Goal: Complete application form: Complete application form

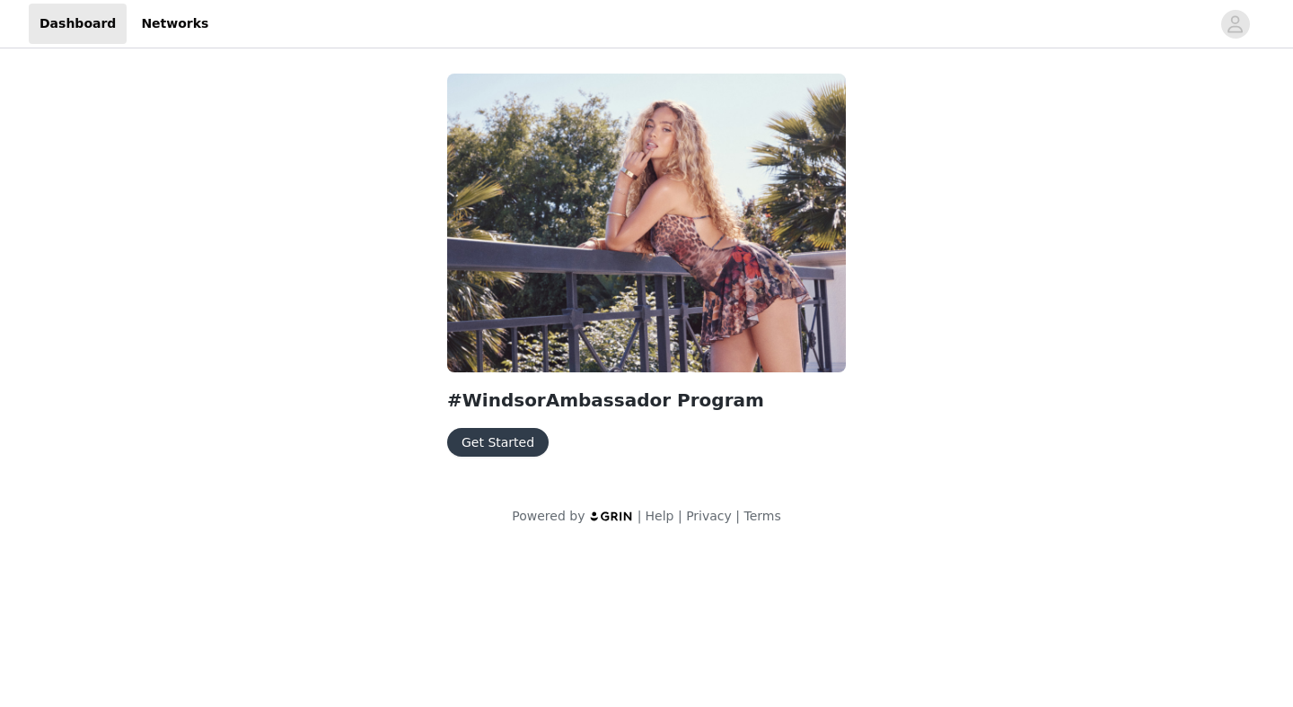
click at [499, 449] on button "Get Started" at bounding box center [497, 442] width 101 height 29
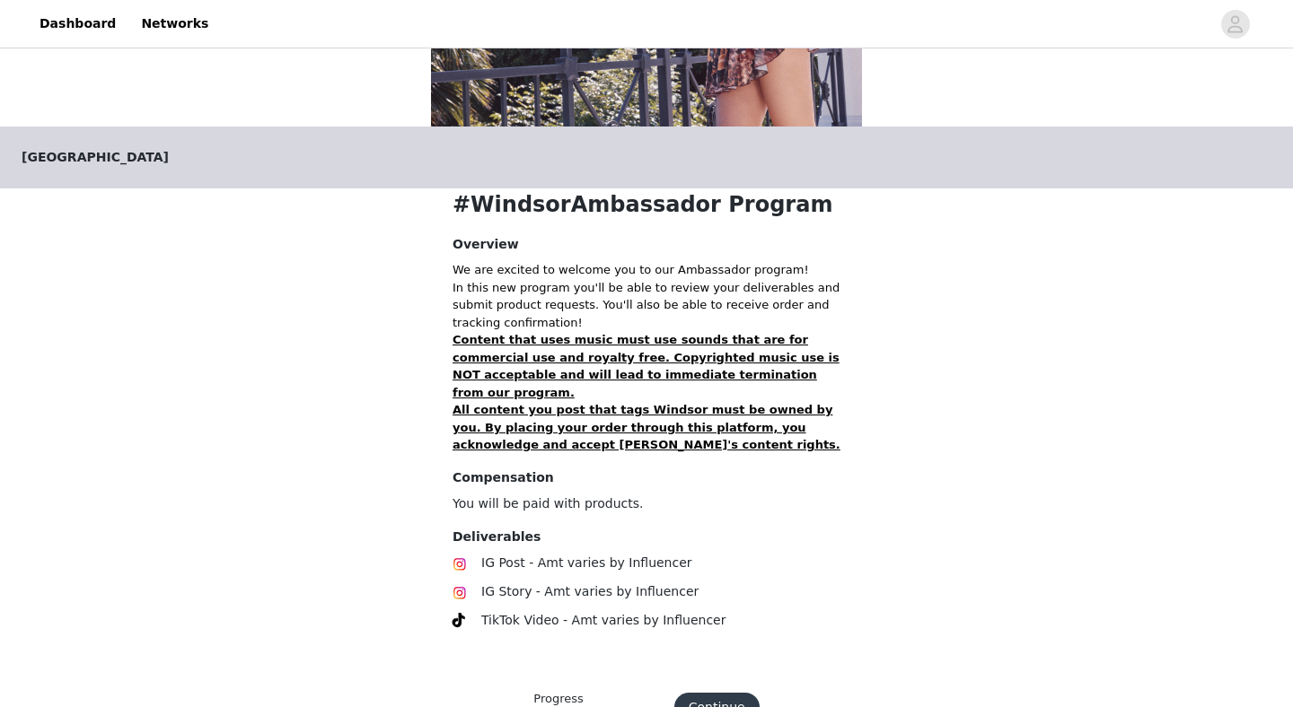
scroll to position [300, 0]
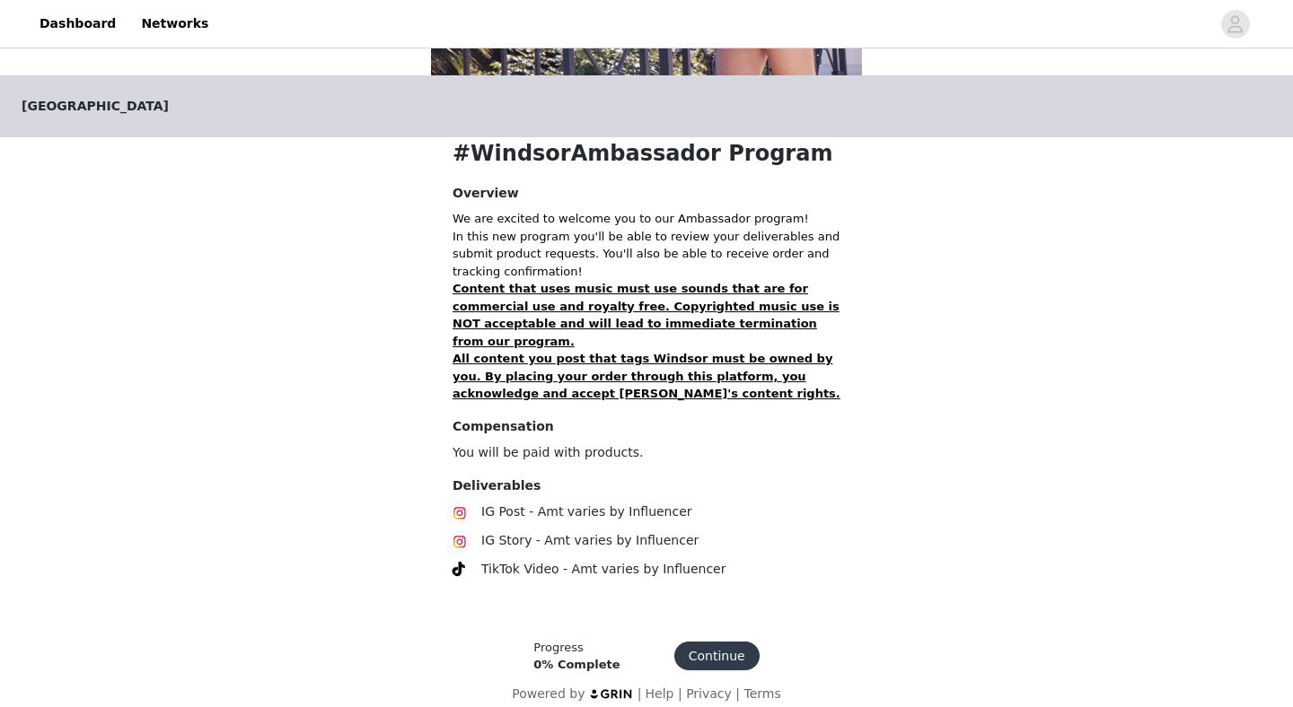
click at [733, 642] on button "Continue" at bounding box center [716, 656] width 85 height 29
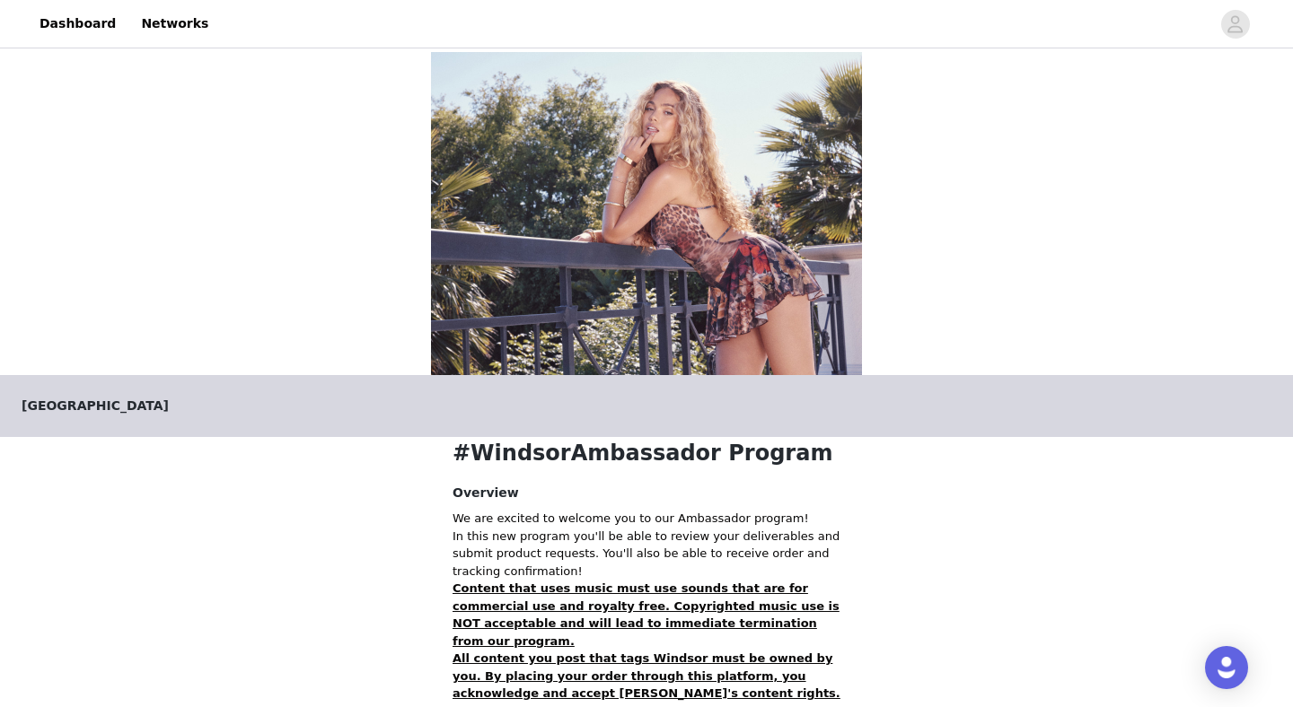
scroll to position [294, 0]
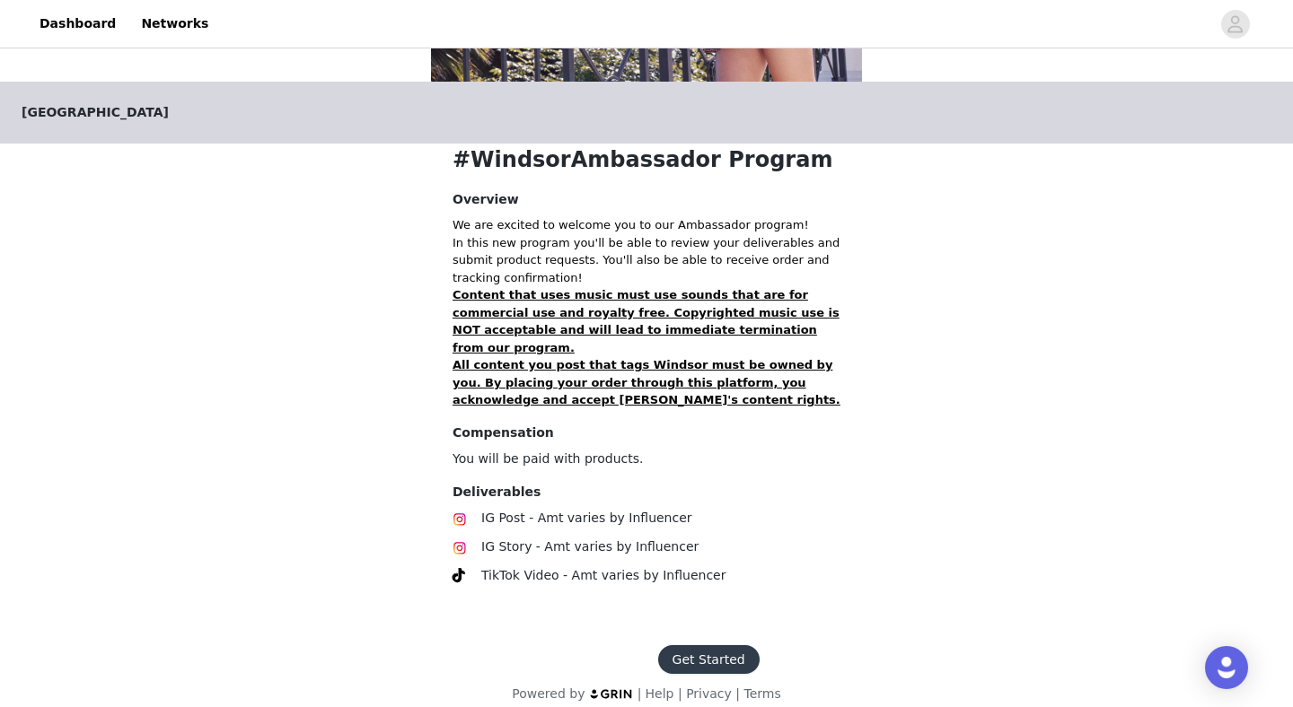
click at [707, 645] on button "Get Started" at bounding box center [708, 659] width 101 height 29
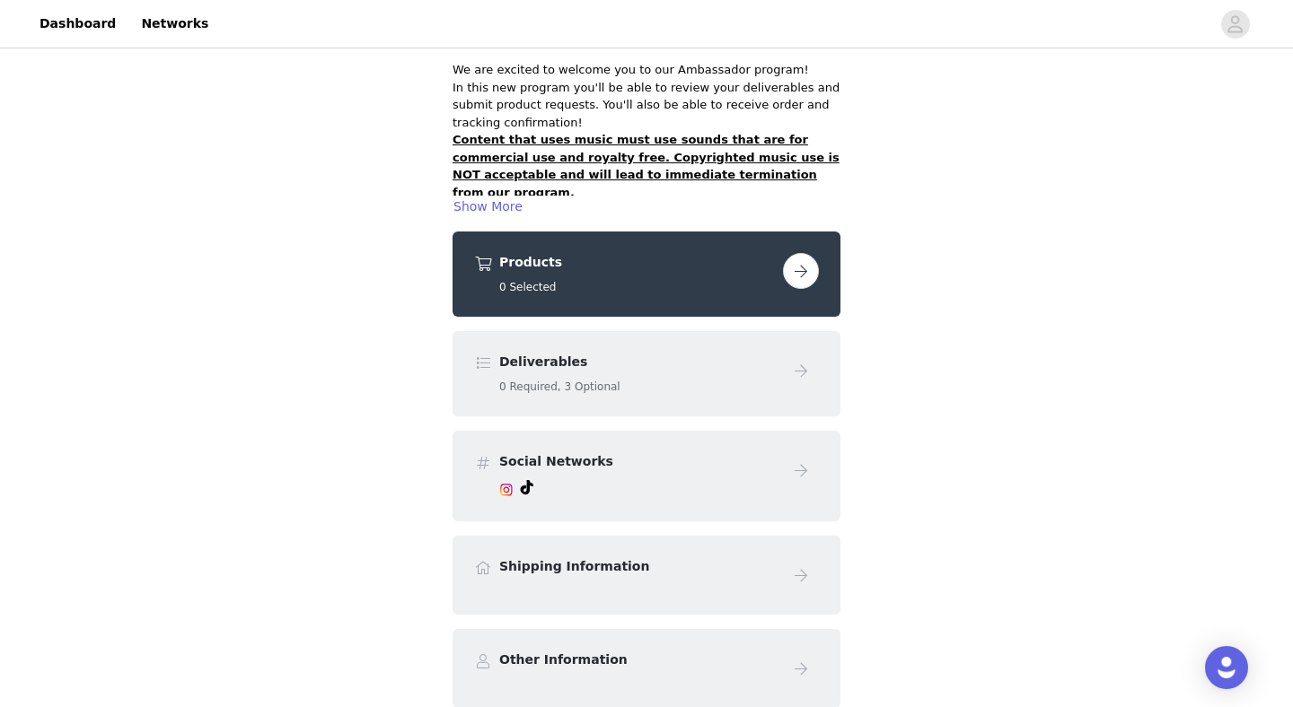
scroll to position [149, 0]
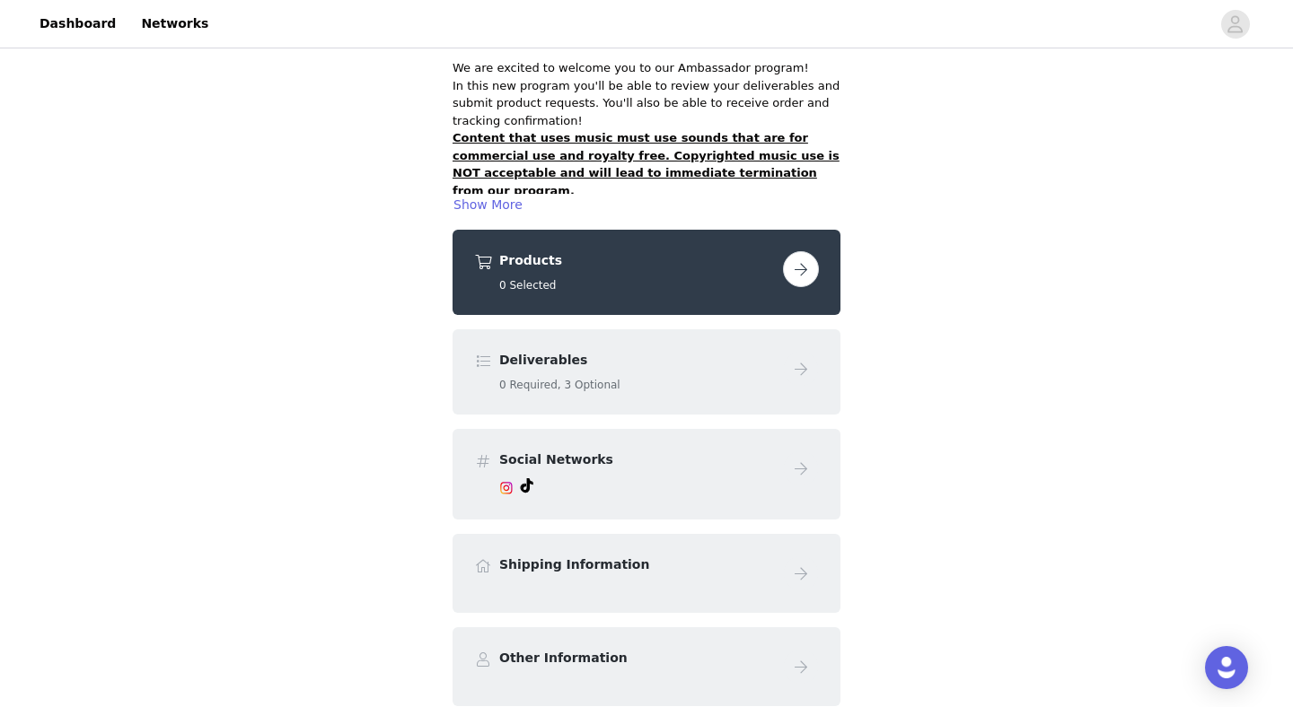
click at [794, 271] on button "button" at bounding box center [801, 269] width 36 height 36
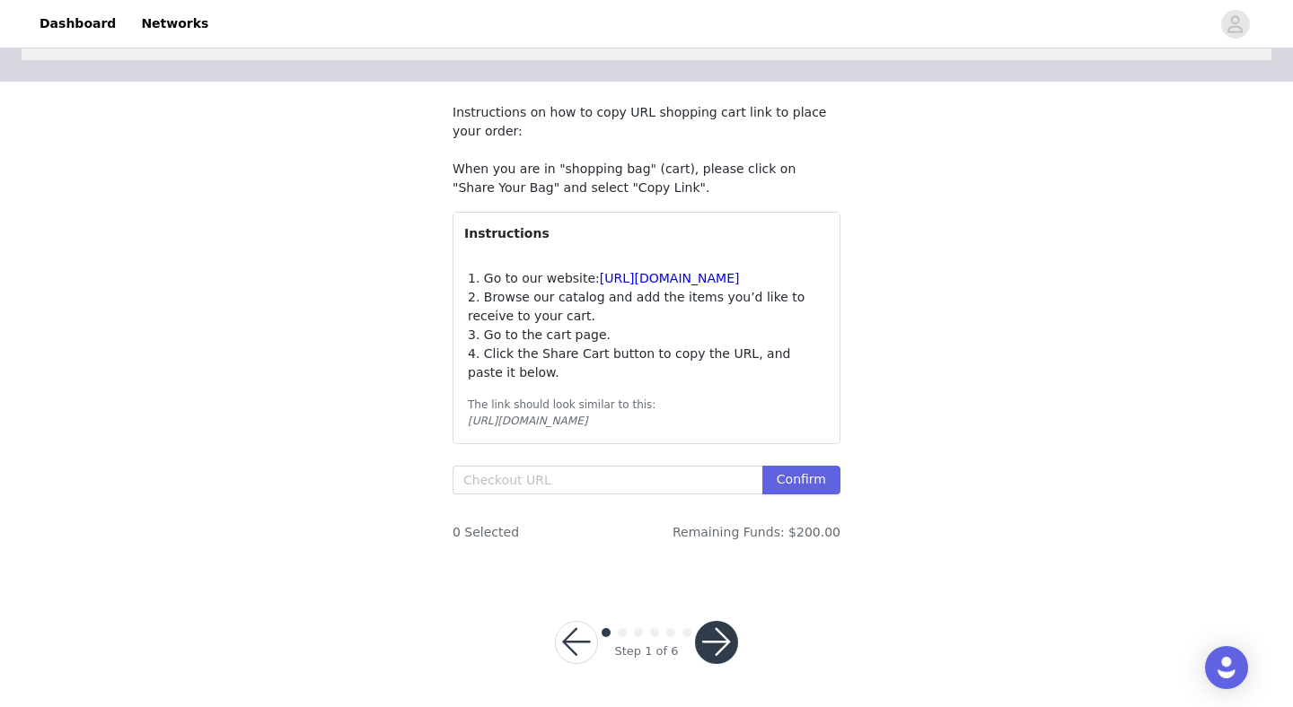
scroll to position [141, 0]
click at [554, 482] on input "text" at bounding box center [607, 480] width 310 height 29
paste input "[URL][DOMAIN_NAME]"
type input "[URL][DOMAIN_NAME]"
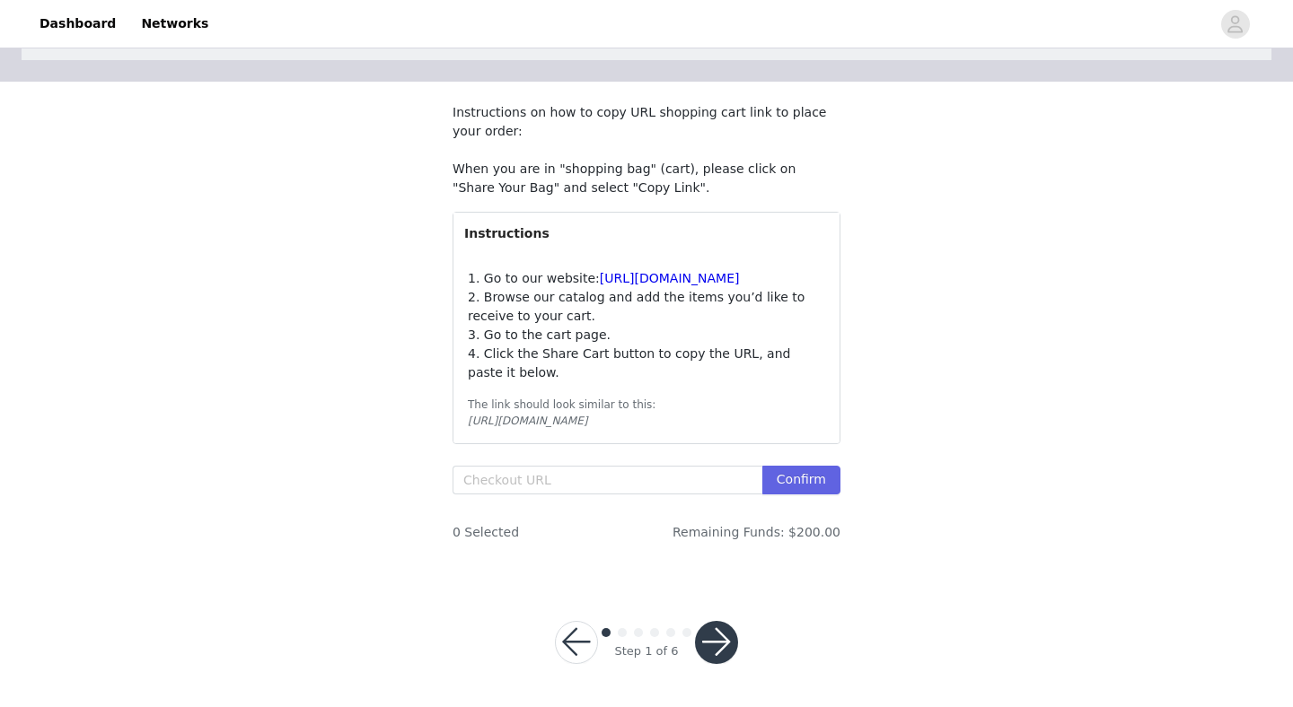
scroll to position [141, 0]
click at [592, 483] on input "text" at bounding box center [607, 480] width 310 height 29
paste input "[URL][DOMAIN_NAME]"
type input "[URL][DOMAIN_NAME]"
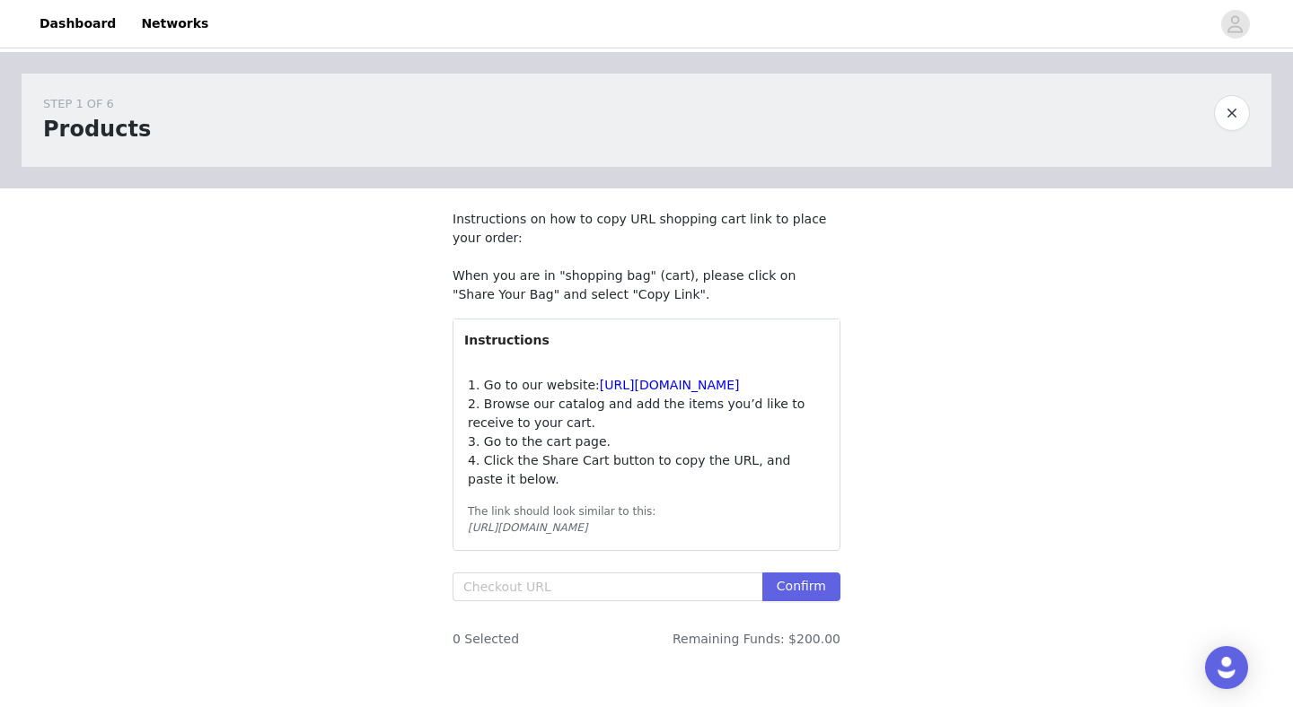
scroll to position [141, 0]
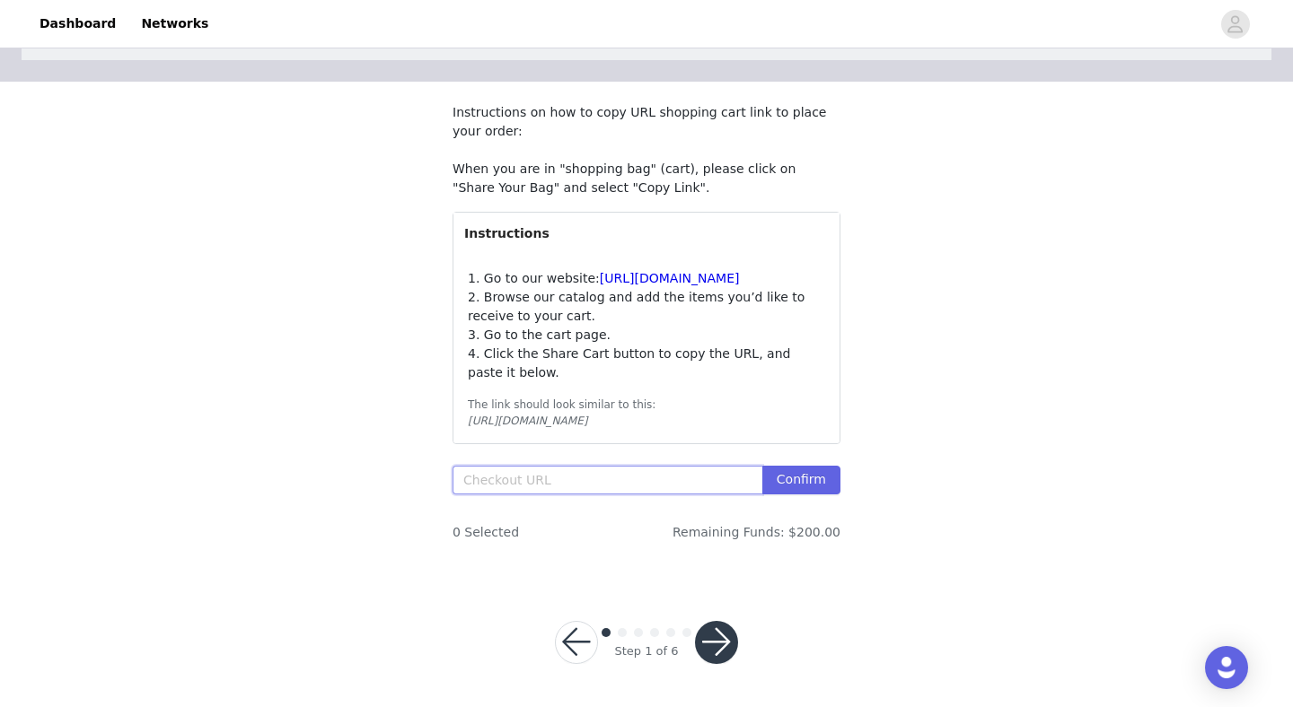
click at [504, 478] on input "text" at bounding box center [607, 480] width 310 height 29
paste input "[URL][DOMAIN_NAME]"
type input "[URL][DOMAIN_NAME]"
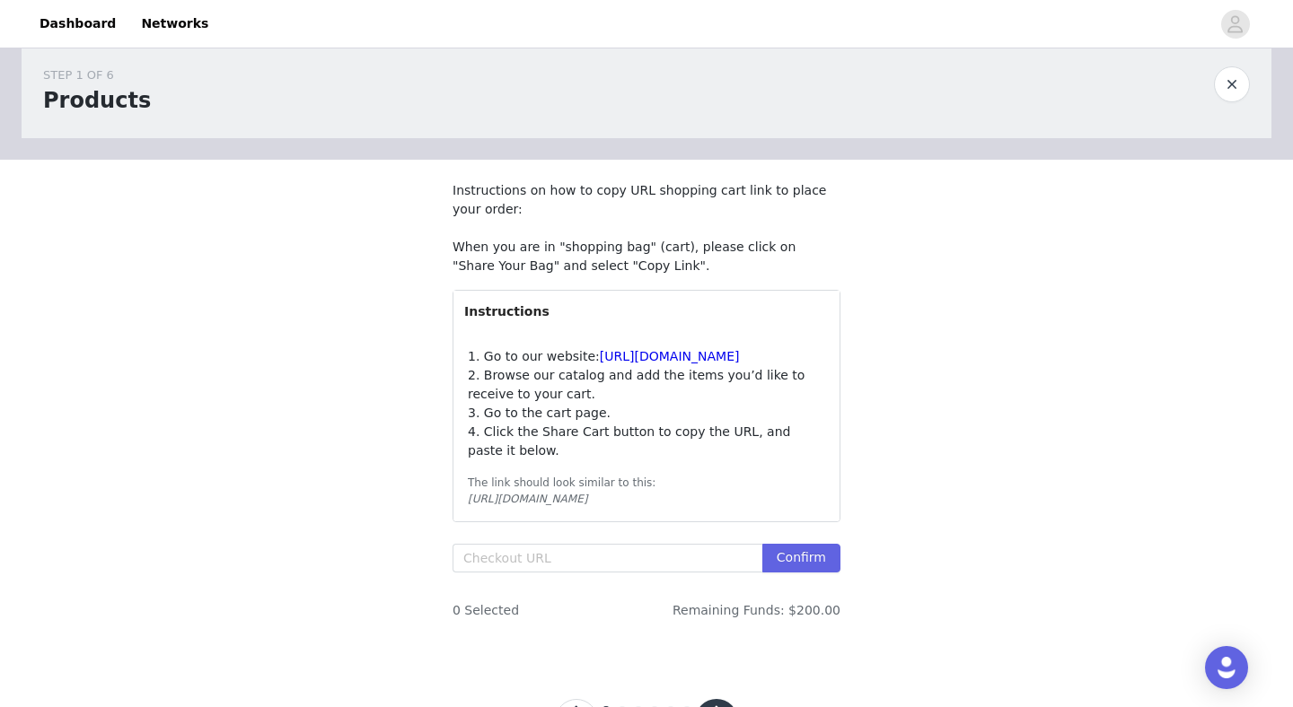
scroll to position [141, 0]
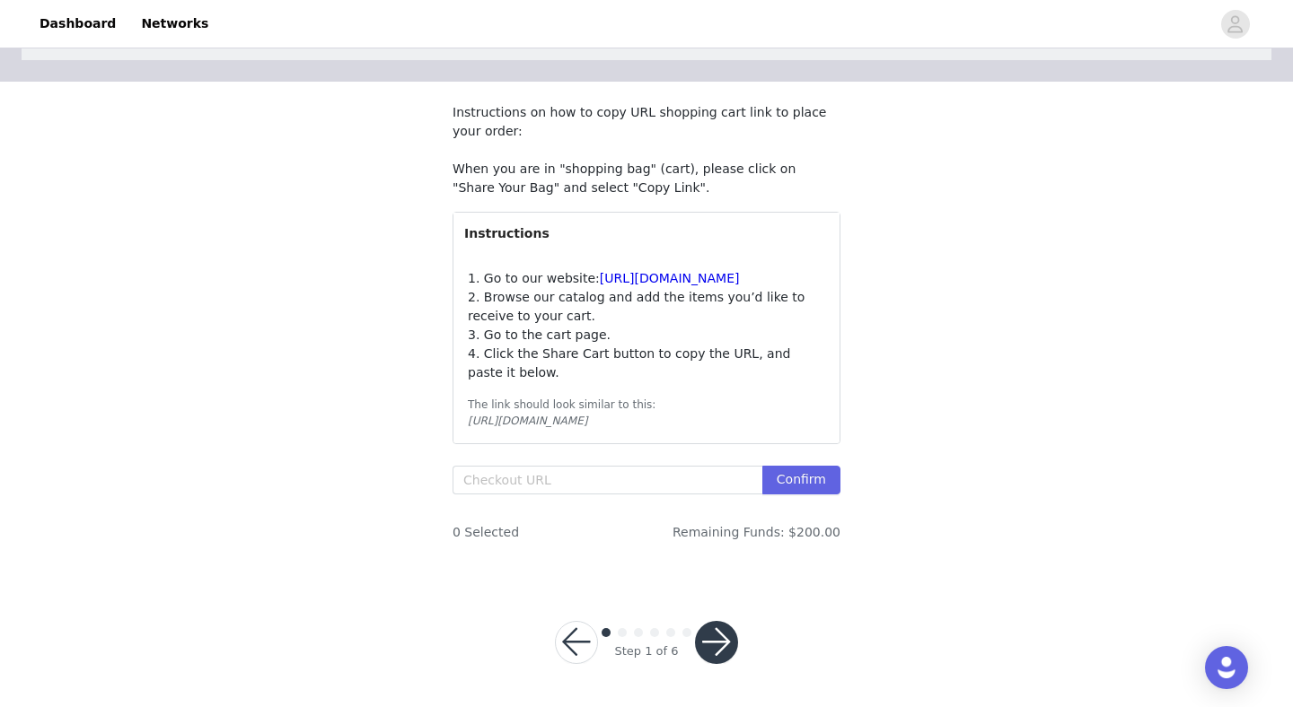
click at [582, 465] on section "Instructions on how to copy URL shopping cart link to place your order: When yo…" at bounding box center [646, 330] width 431 height 496
click at [578, 468] on input "text" at bounding box center [607, 480] width 310 height 29
paste input "[URL][DOMAIN_NAME]"
type input "[URL][DOMAIN_NAME]"
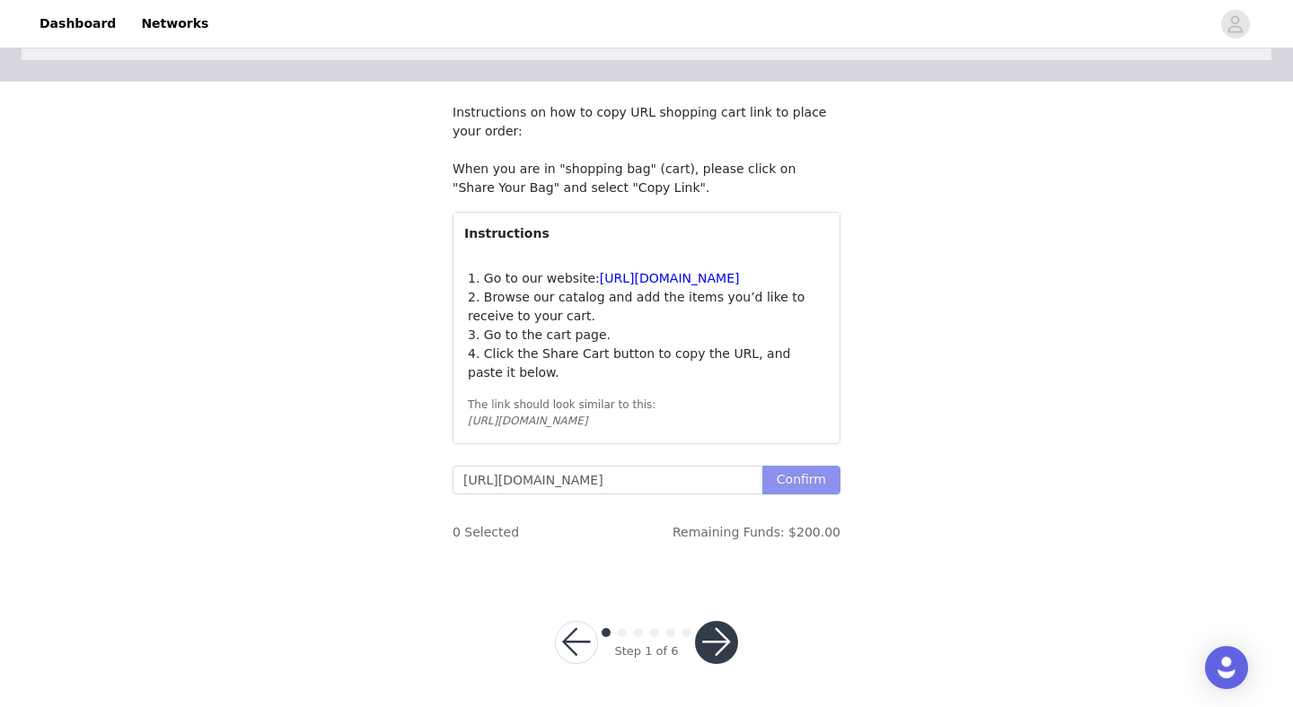
scroll to position [0, 0]
click at [808, 492] on button "Confirm" at bounding box center [801, 480] width 78 height 29
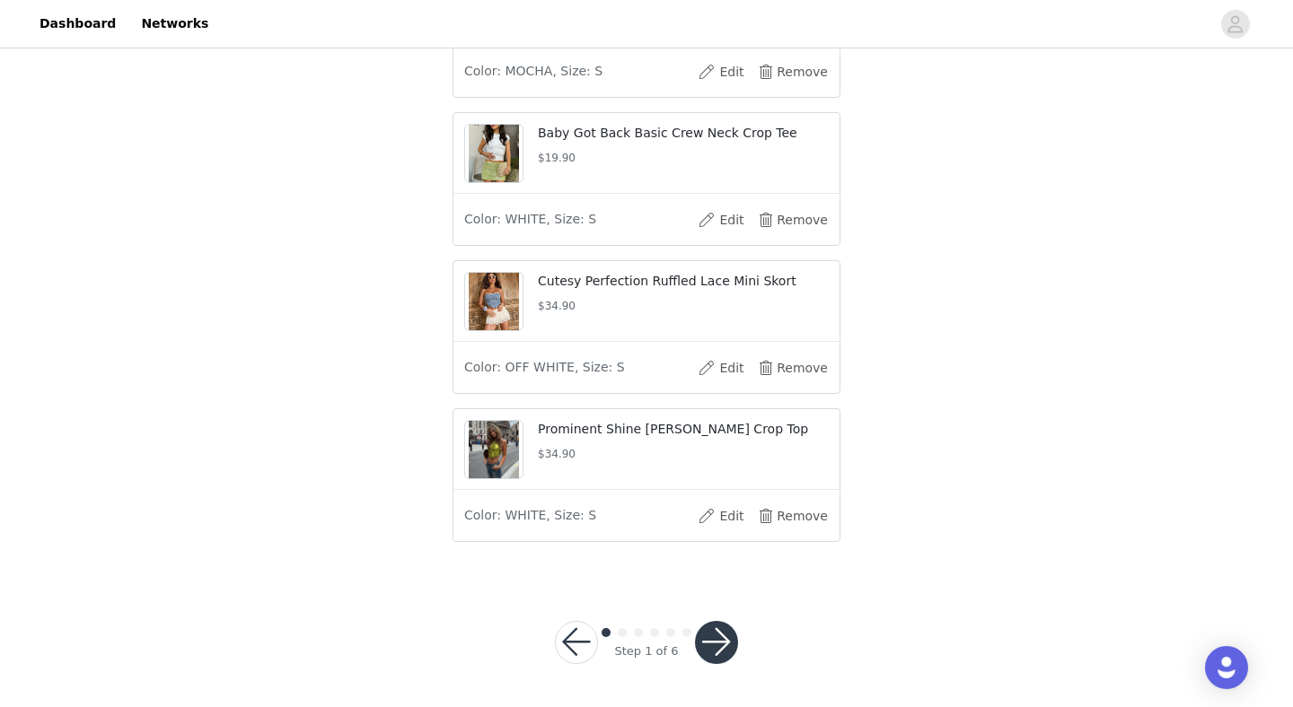
click at [720, 638] on button "button" at bounding box center [716, 642] width 43 height 43
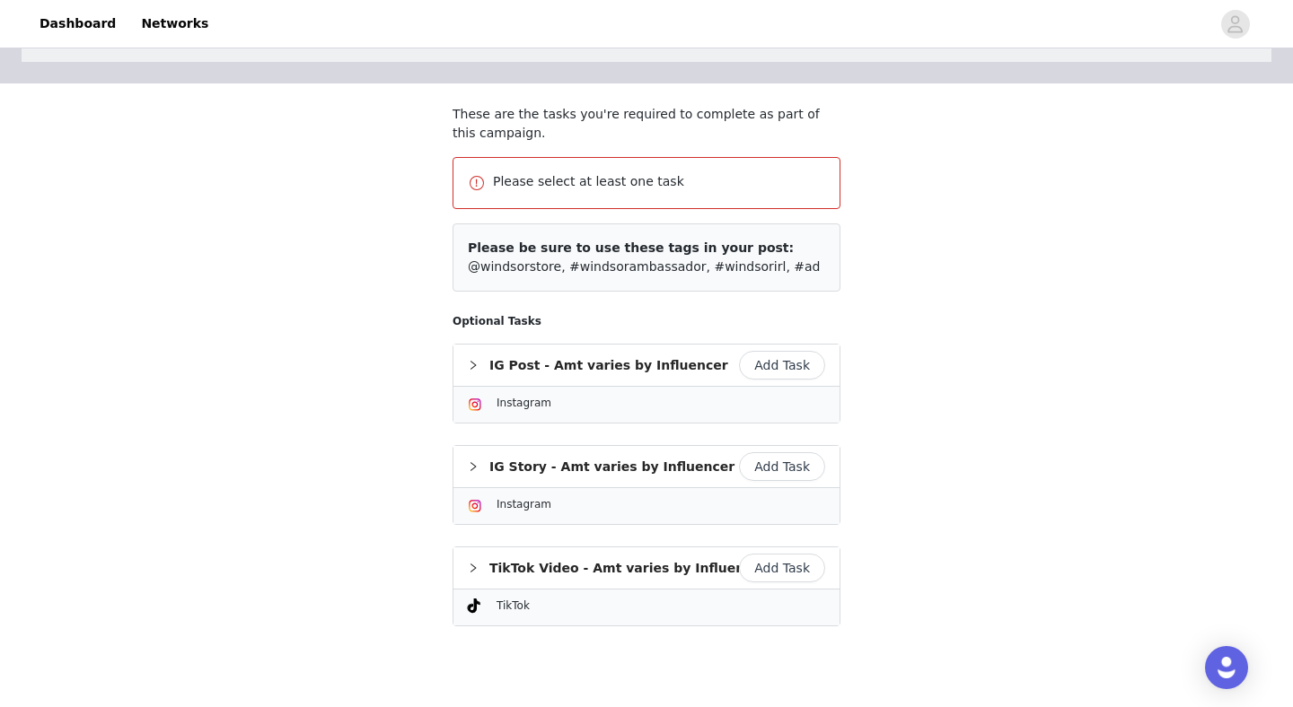
scroll to position [120, 0]
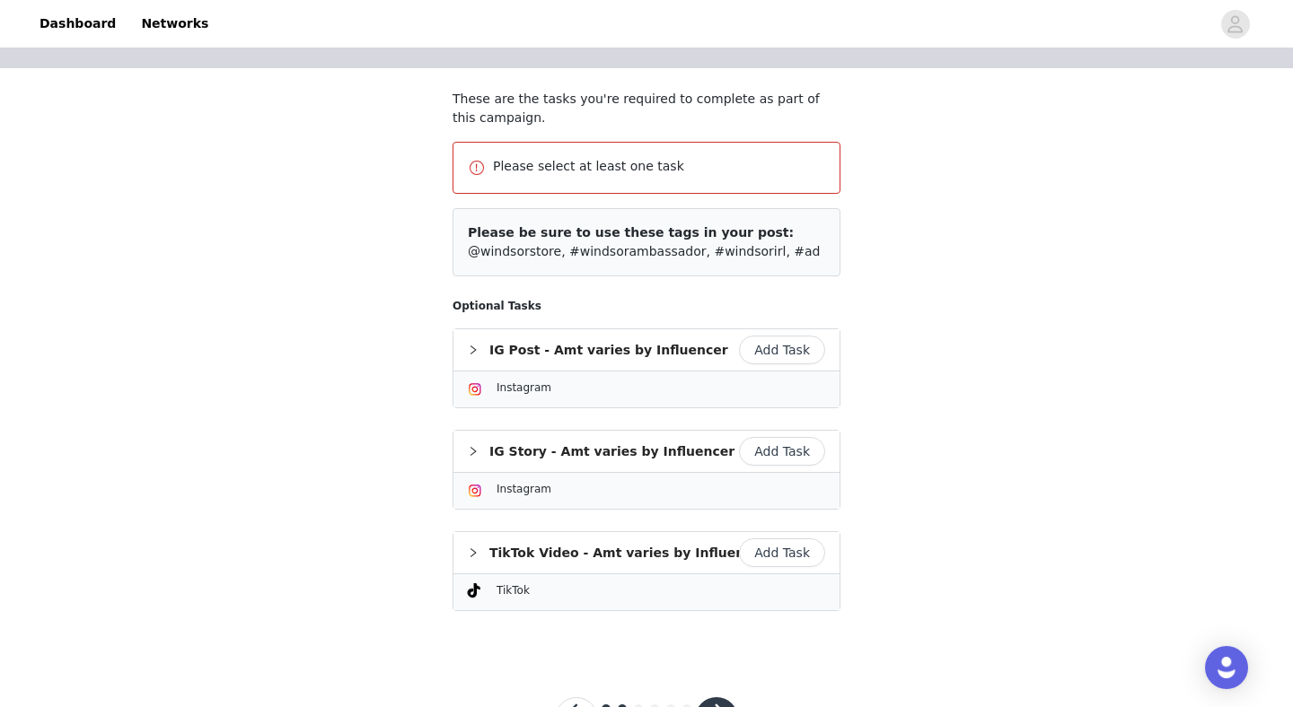
click at [792, 541] on button "Add Task" at bounding box center [782, 553] width 86 height 29
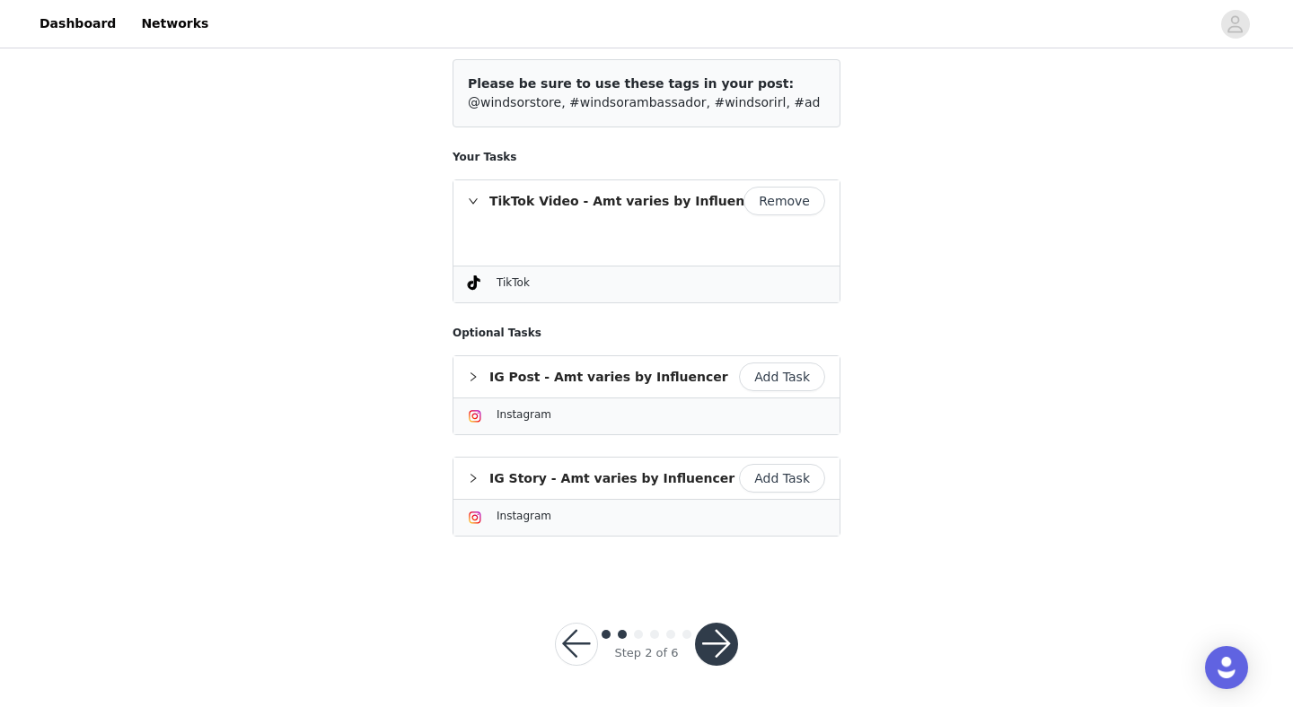
scroll to position [204, 0]
click at [712, 643] on button "button" at bounding box center [716, 643] width 43 height 43
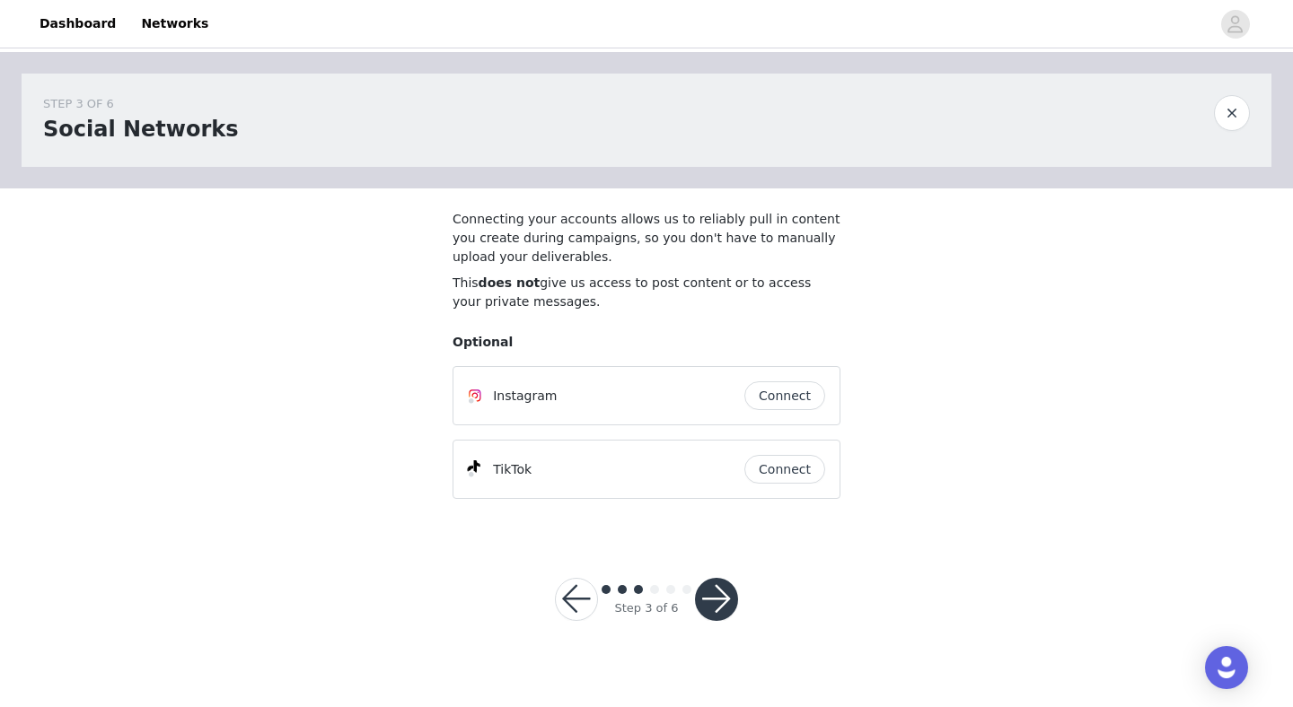
drag, startPoint x: 785, startPoint y: 399, endPoint x: 834, endPoint y: 459, distance: 77.2
click at [834, 459] on div "Instagram Connect TikTok Connect" at bounding box center [646, 432] width 388 height 133
click at [808, 464] on button "Connect" at bounding box center [784, 469] width 81 height 29
click at [787, 402] on button "Connect" at bounding box center [784, 396] width 81 height 29
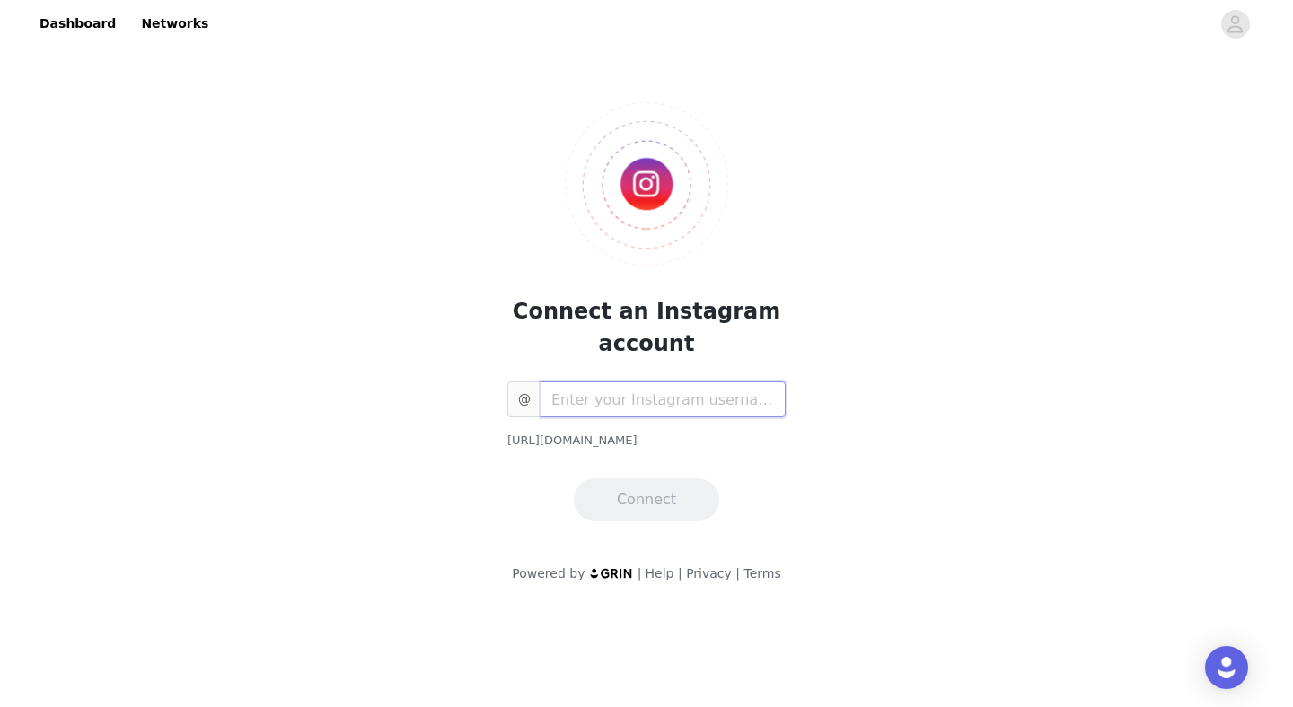
click at [693, 402] on input "text" at bounding box center [662, 400] width 245 height 36
type input "_taylor_freitas"
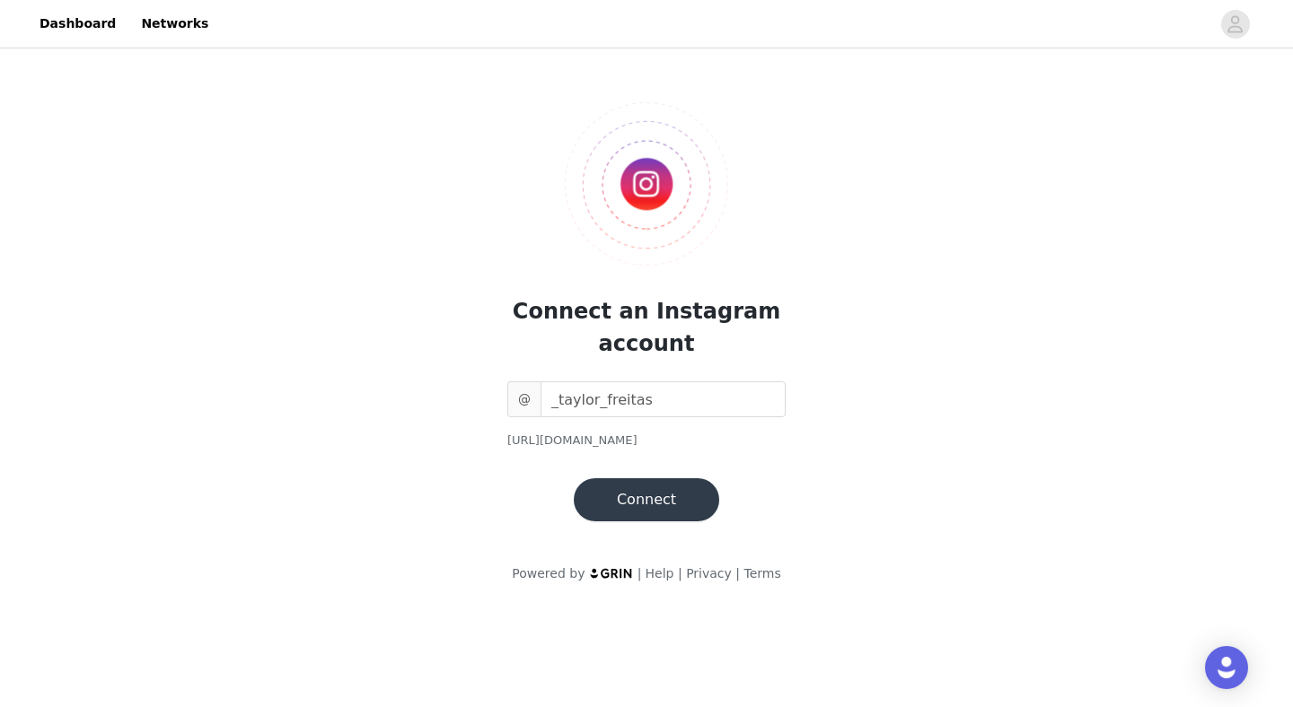
click at [662, 498] on button "Connect" at bounding box center [646, 499] width 145 height 43
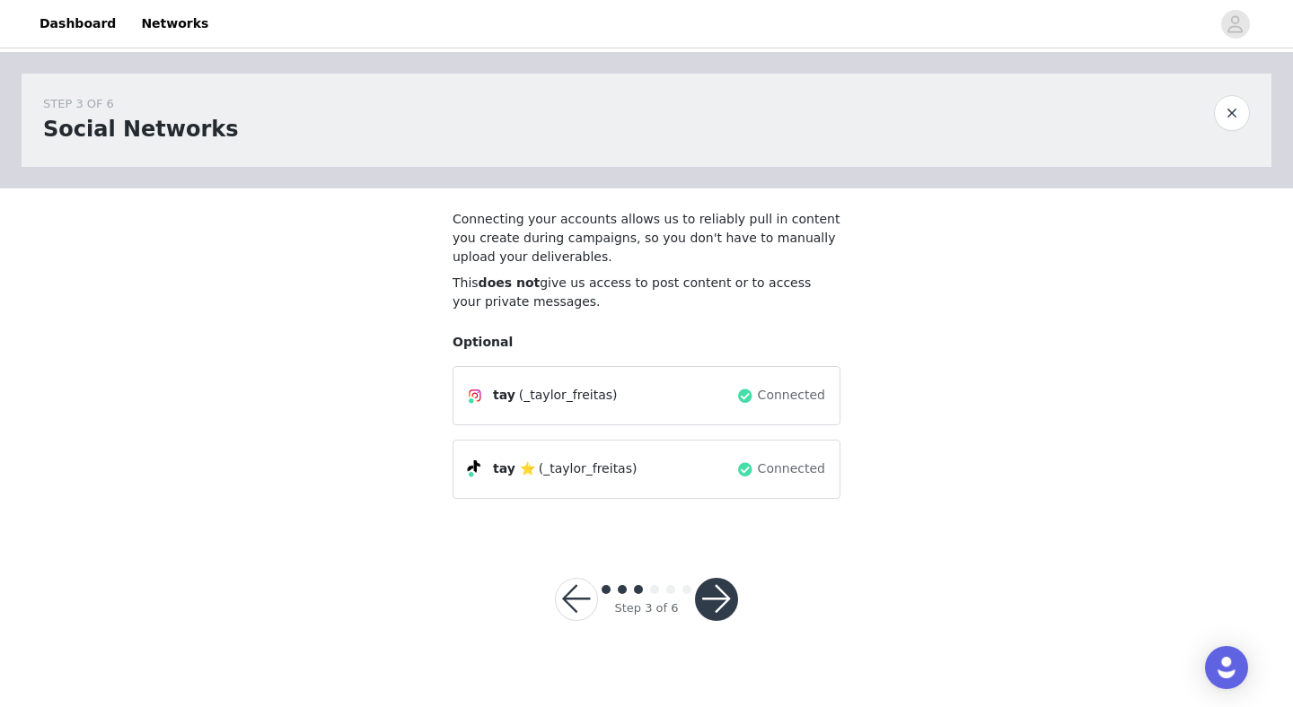
click at [713, 601] on button "button" at bounding box center [716, 599] width 43 height 43
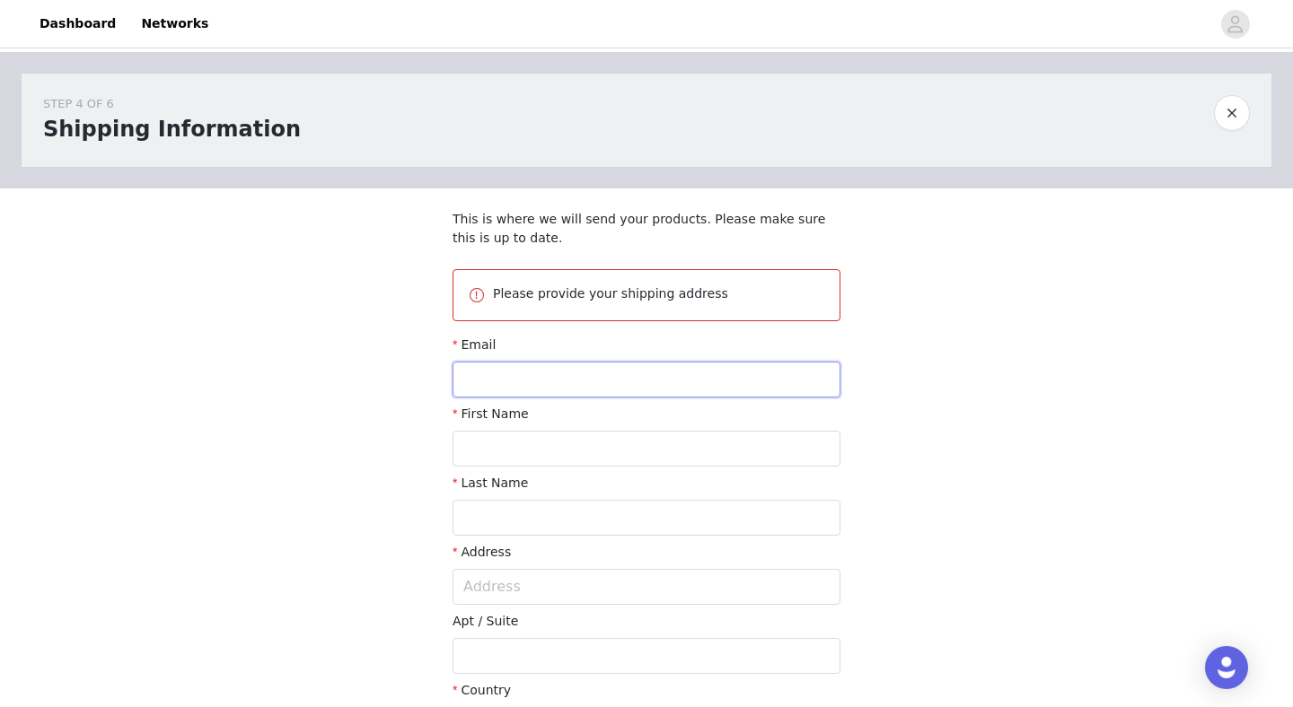
click at [583, 378] on input "text" at bounding box center [646, 380] width 388 height 36
type input "taylorjanefreitas@outlook.com"
click at [559, 439] on input "text" at bounding box center [646, 449] width 388 height 36
type input "Taylor"
type input "Freitas"
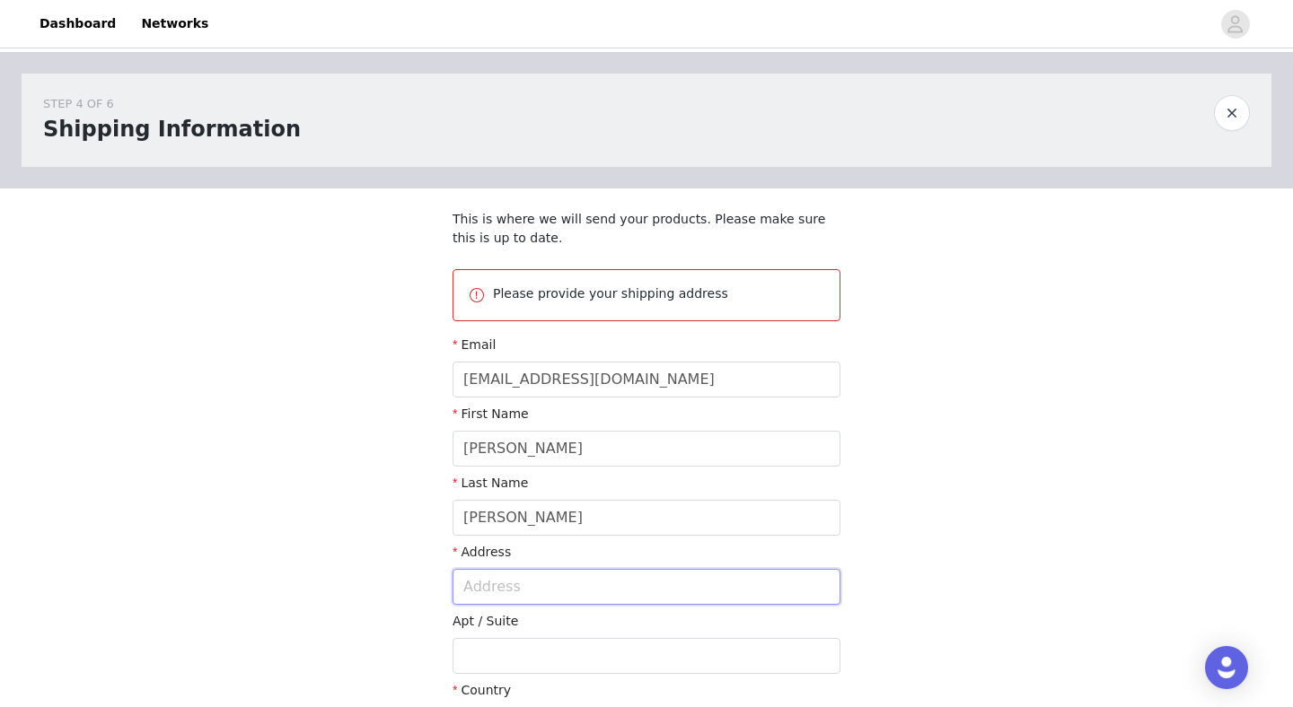
type input "5908 Bixby Village Dr"
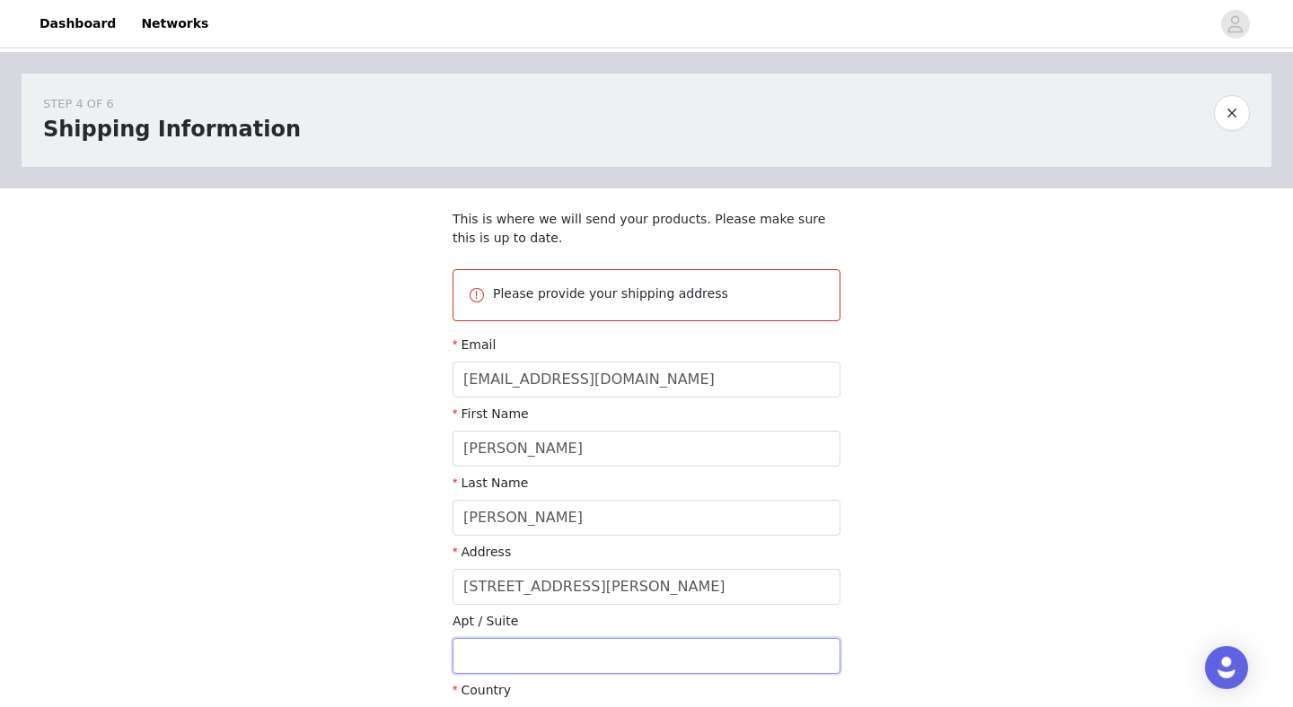
type input "#47"
type input "Long Beach"
type input "90803"
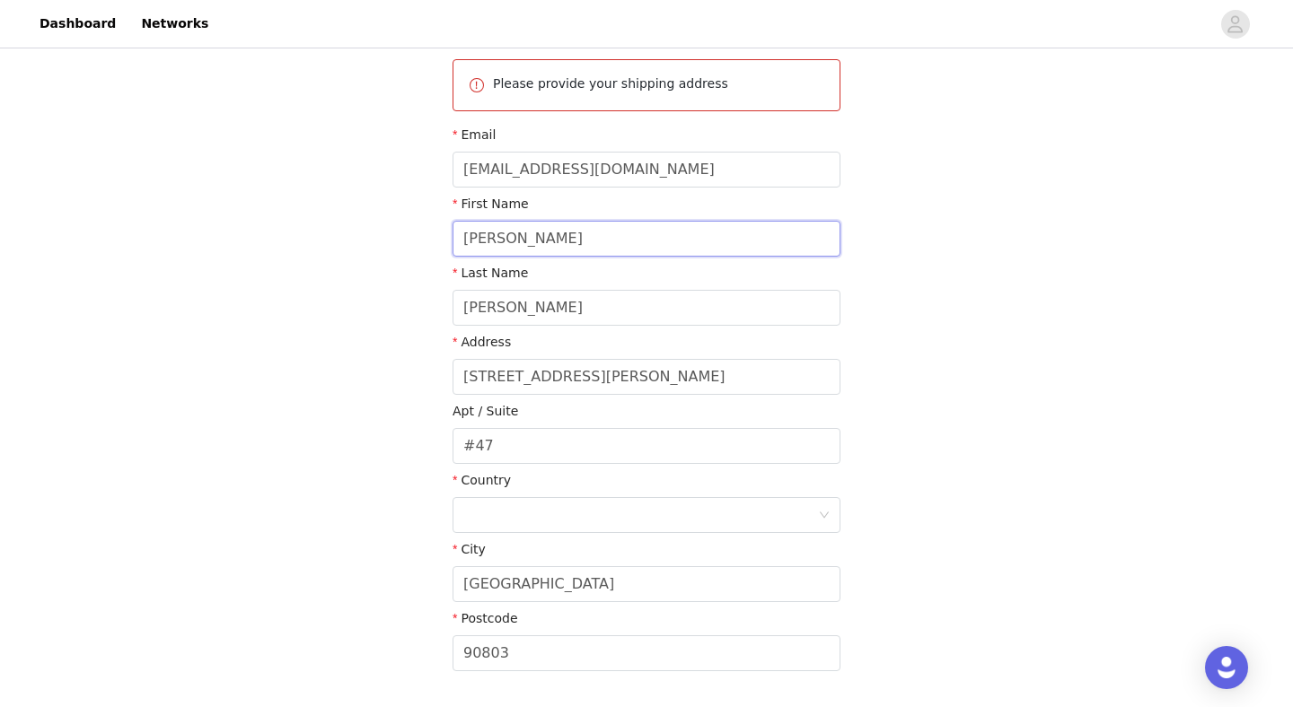
scroll to position [223, 0]
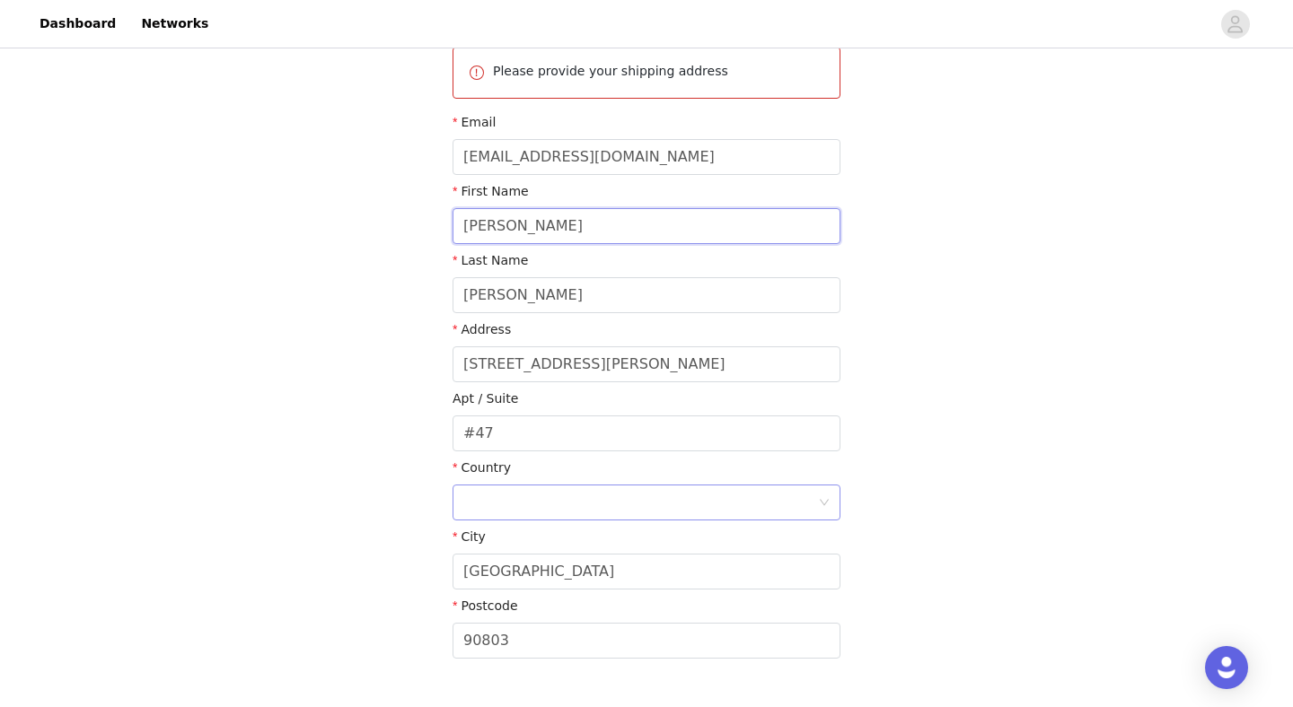
type input "Taylor"
click at [595, 503] on div at bounding box center [640, 503] width 355 height 34
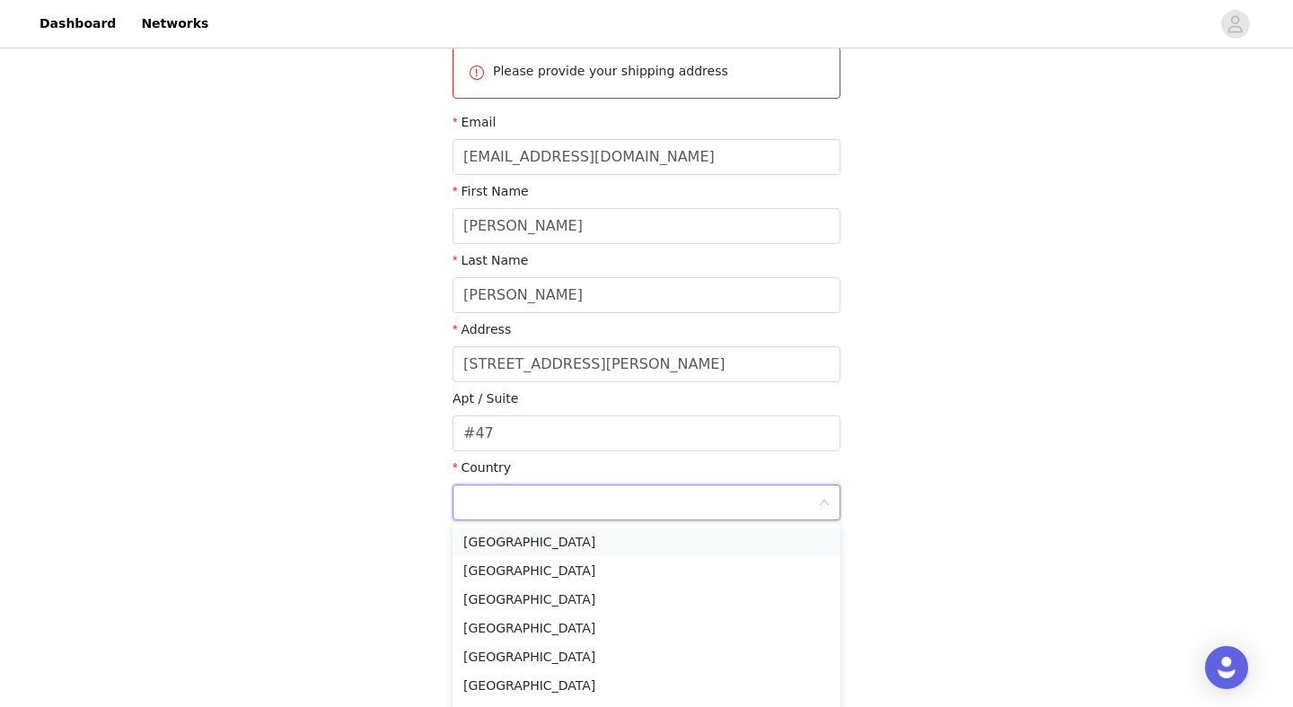
click at [563, 544] on li "United States" at bounding box center [646, 542] width 388 height 29
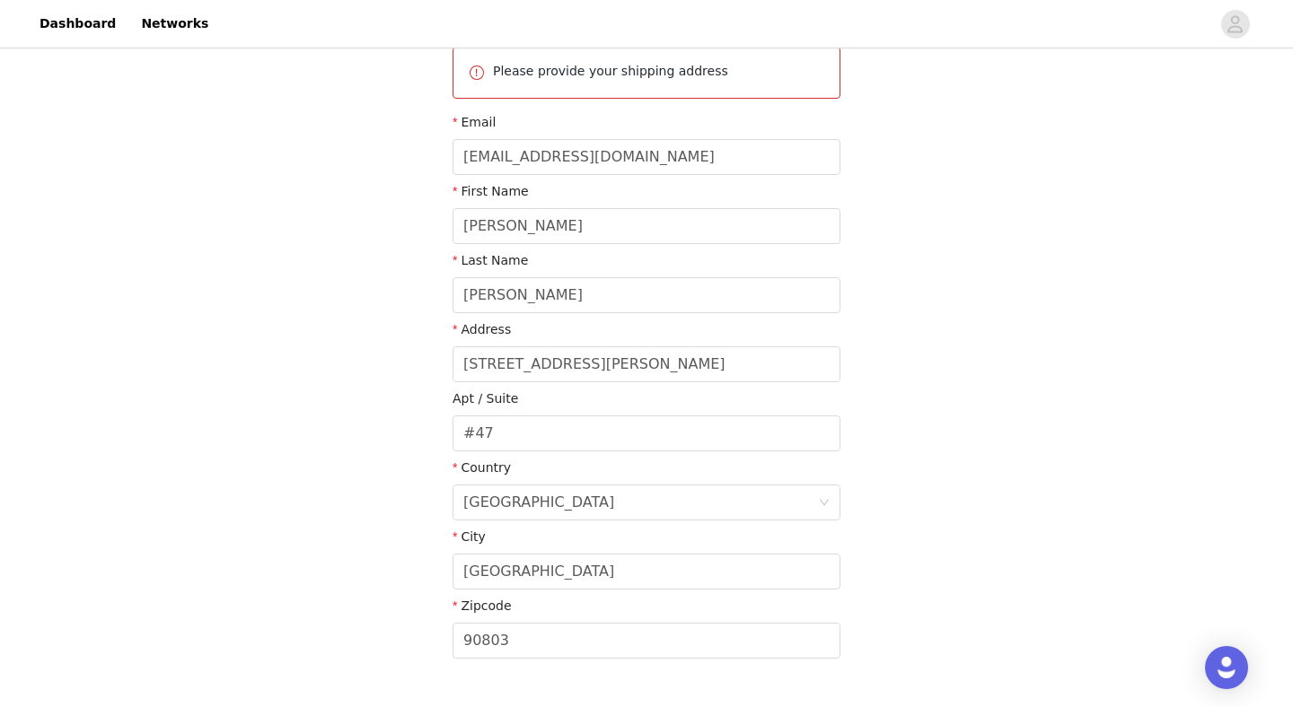
scroll to position [400, 0]
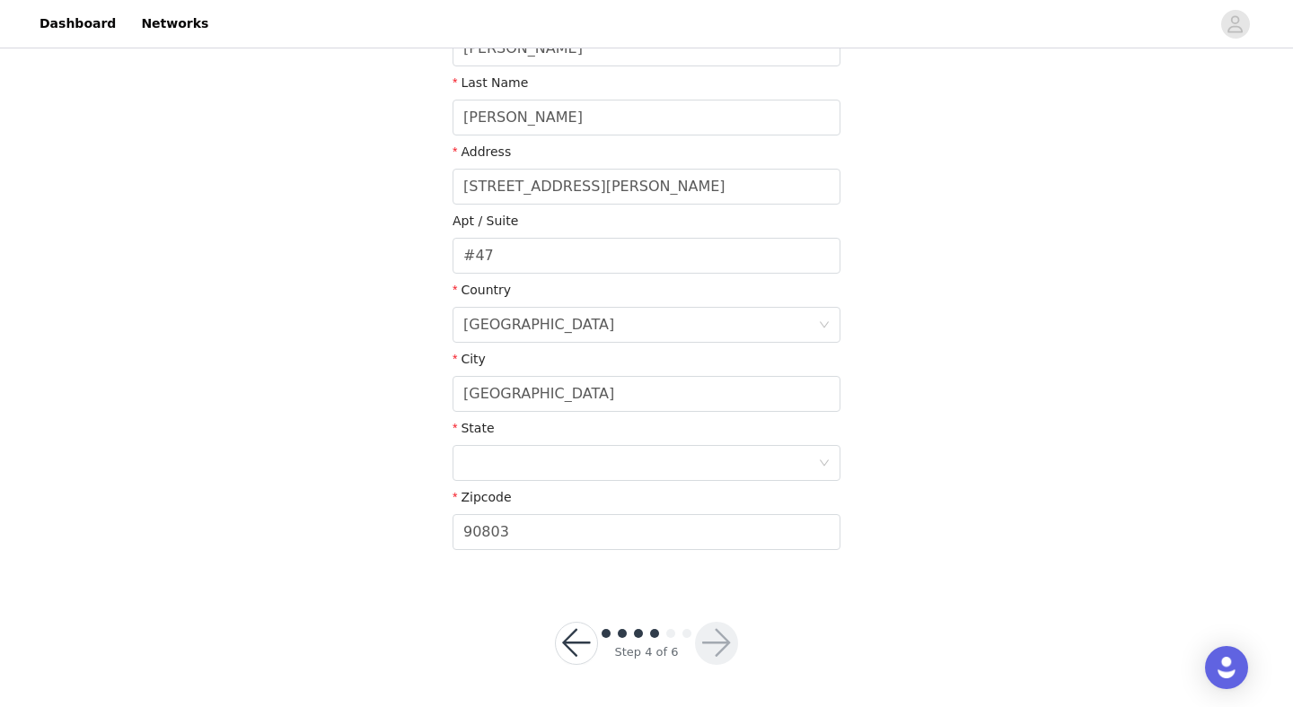
click at [983, 553] on div "STEP 4 OF 6 Shipping Information This is where we will send your products. Plea…" at bounding box center [646, 115] width 1293 height 927
click at [785, 463] on div at bounding box center [640, 463] width 355 height 34
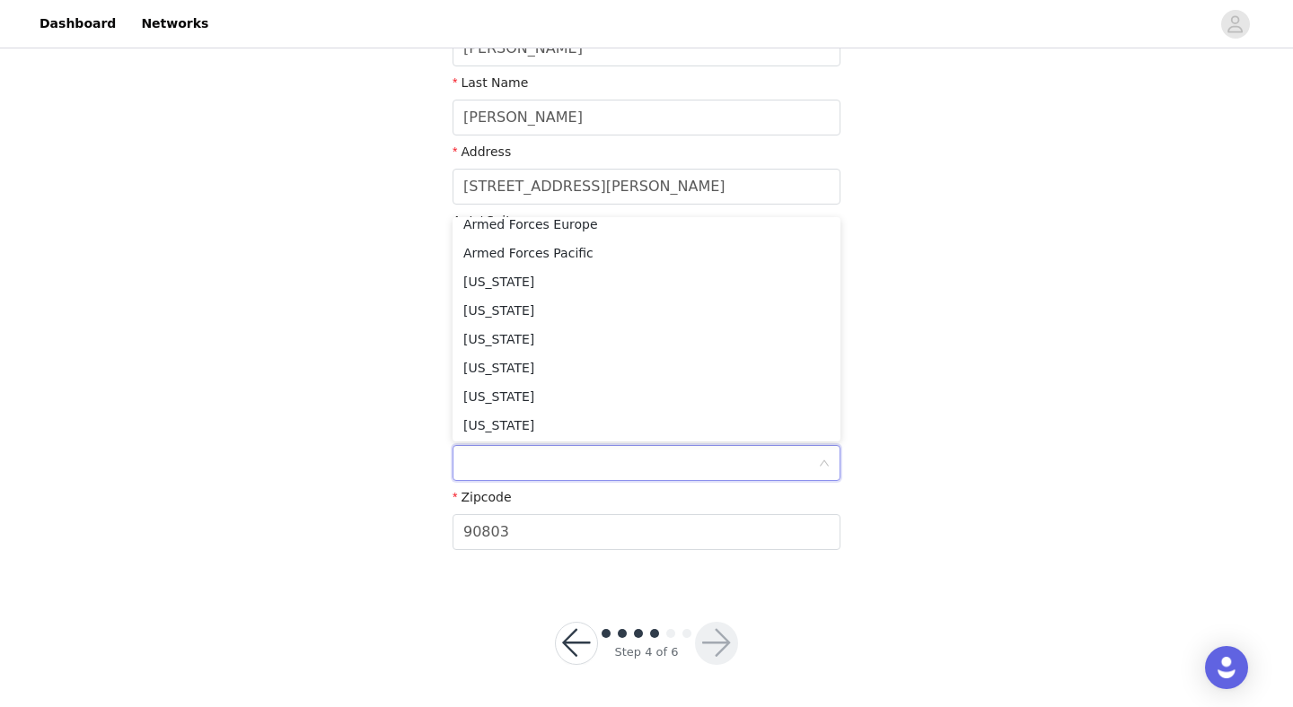
scroll to position [193, 0]
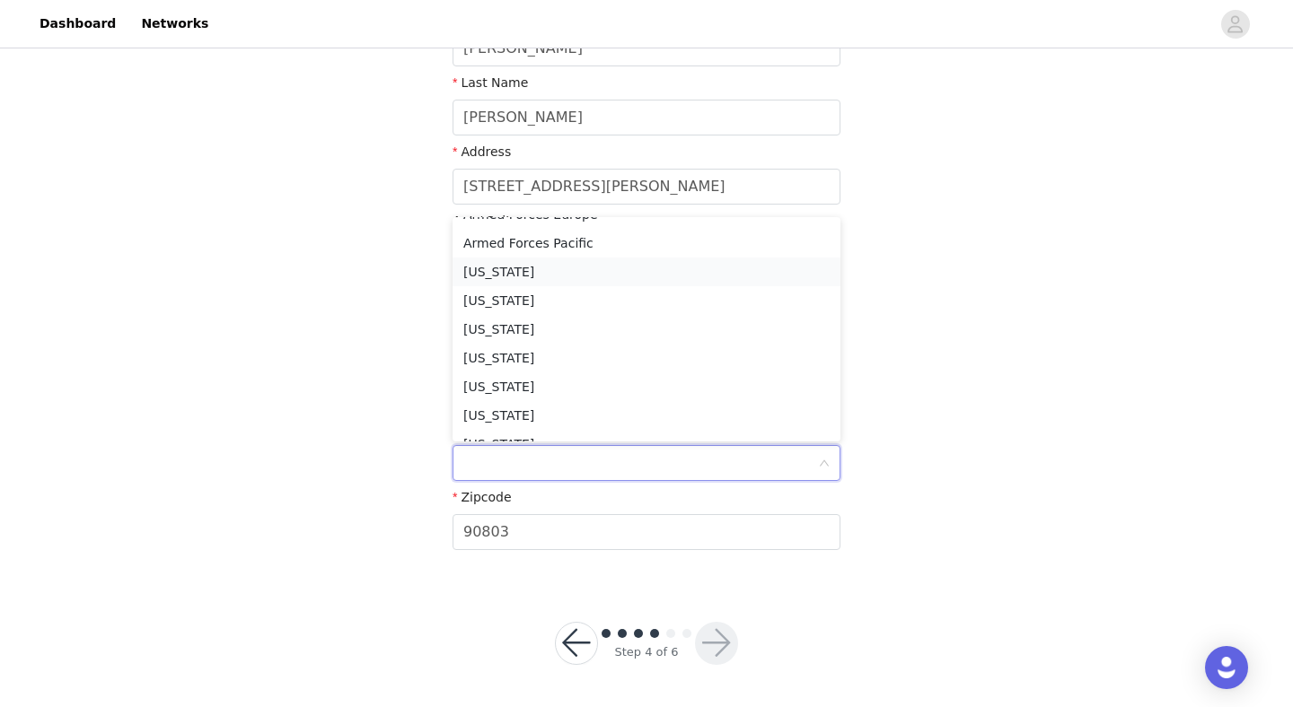
click at [602, 274] on li "California" at bounding box center [646, 272] width 388 height 29
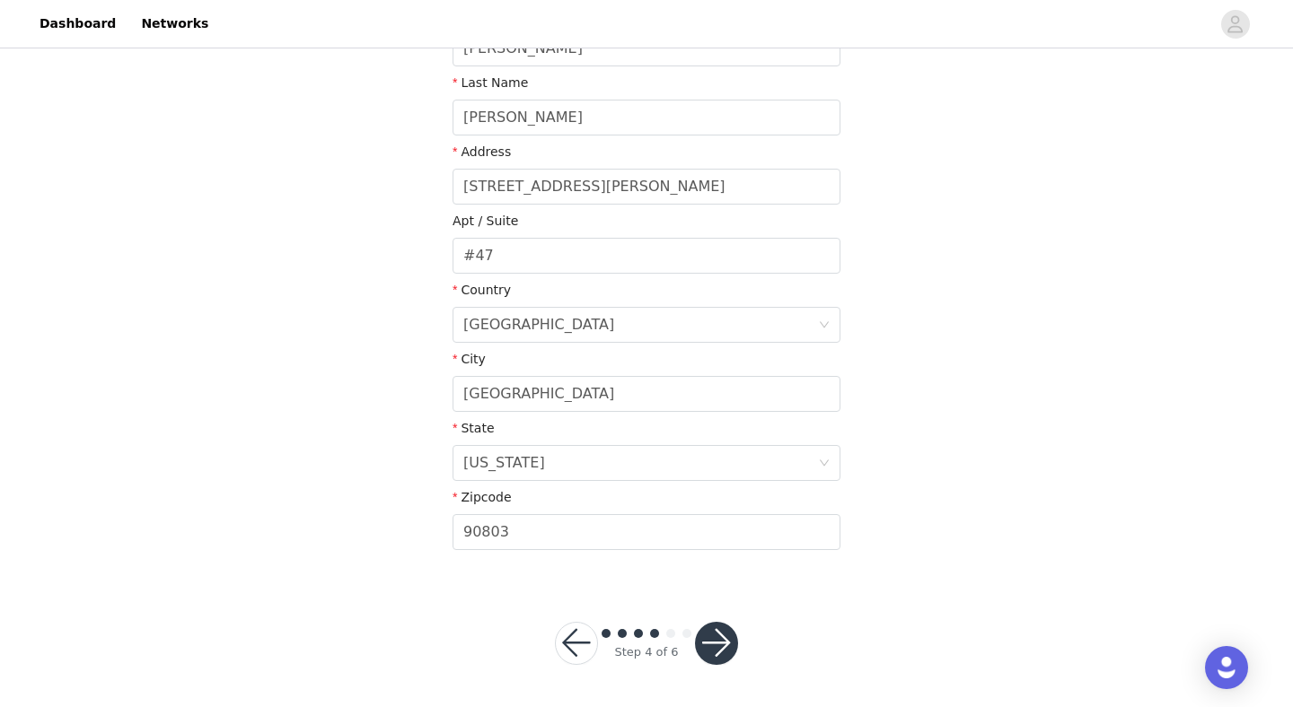
click at [713, 633] on button "button" at bounding box center [716, 643] width 43 height 43
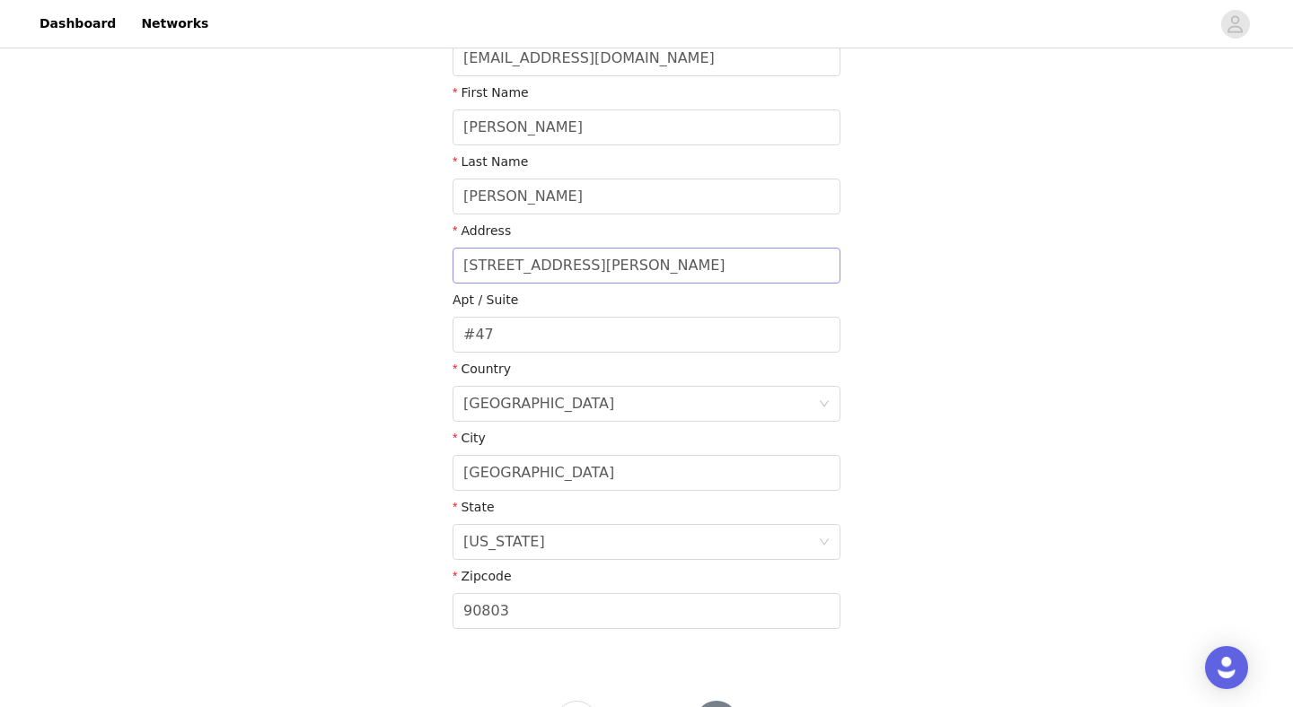
scroll to position [227, 0]
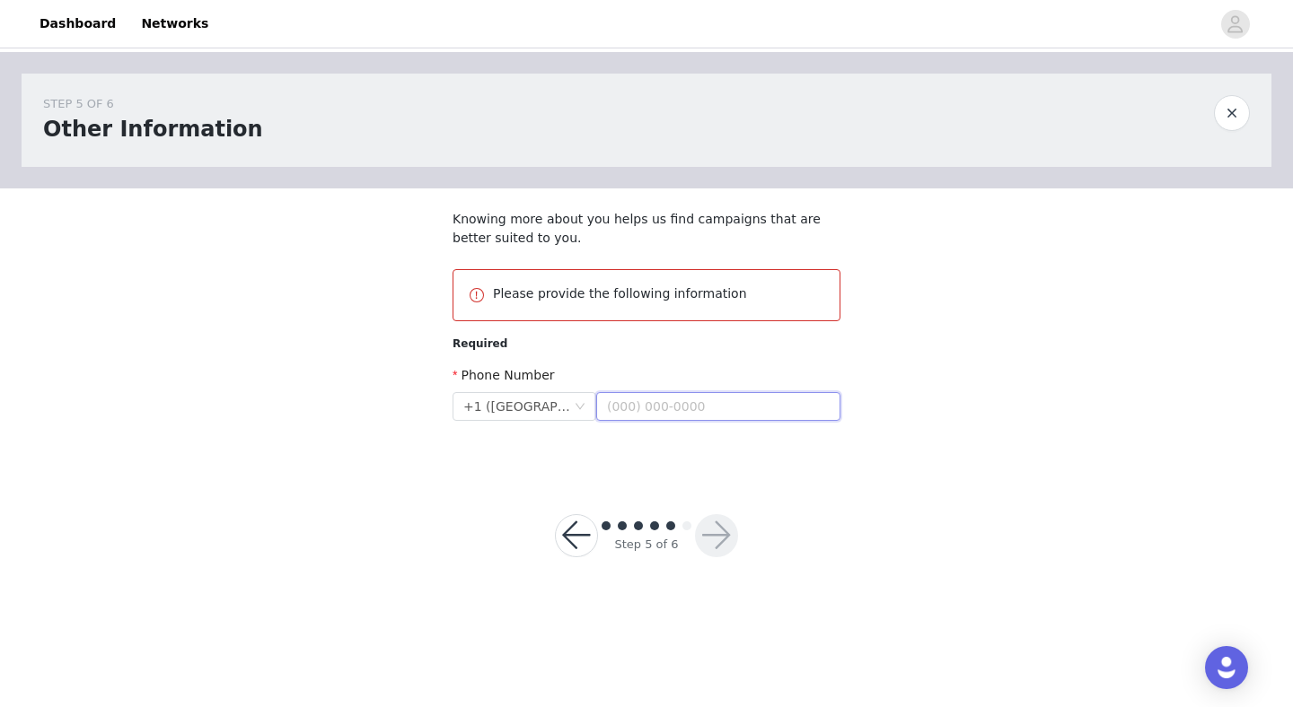
click at [641, 417] on input "text" at bounding box center [718, 406] width 244 height 29
type input "(831) 346-7347"
click at [717, 534] on button "button" at bounding box center [716, 535] width 43 height 43
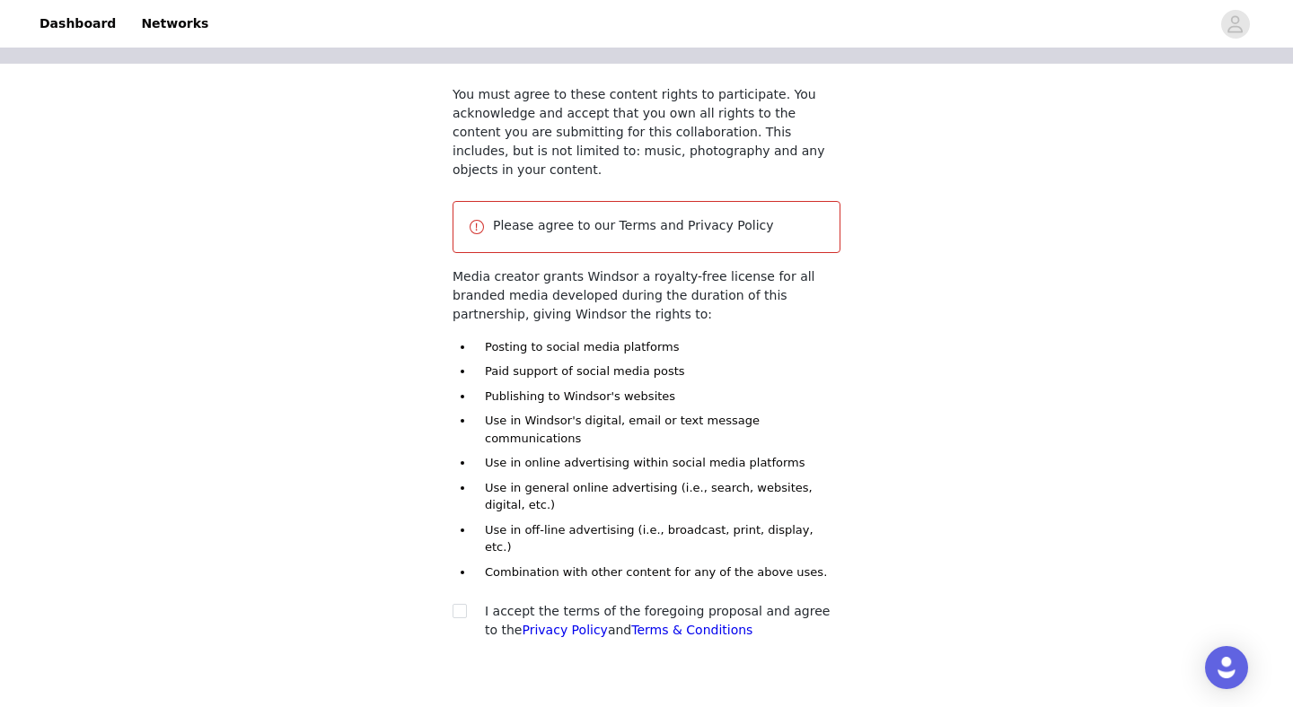
scroll to position [183, 0]
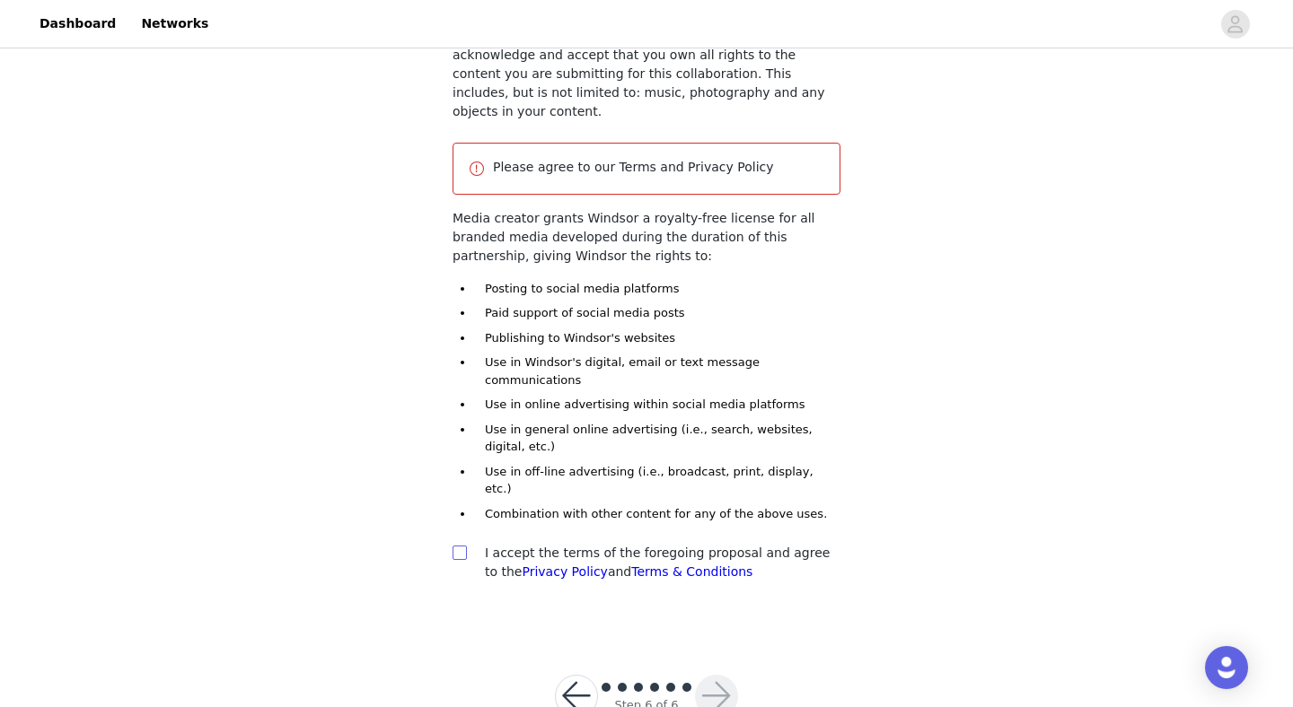
click at [463, 546] on input "checkbox" at bounding box center [458, 552] width 13 height 13
checkbox input "true"
click at [715, 675] on button "button" at bounding box center [716, 696] width 43 height 43
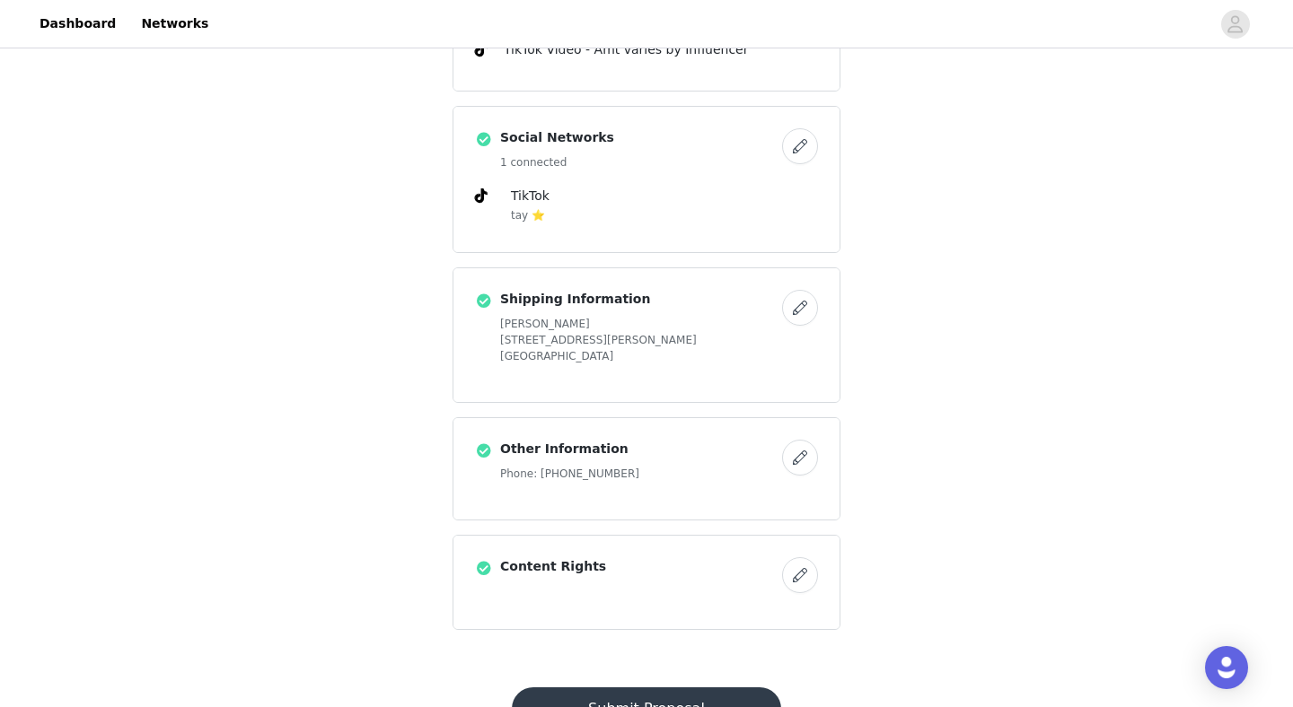
scroll to position [1057, 0]
